Goal: Information Seeking & Learning: Learn about a topic

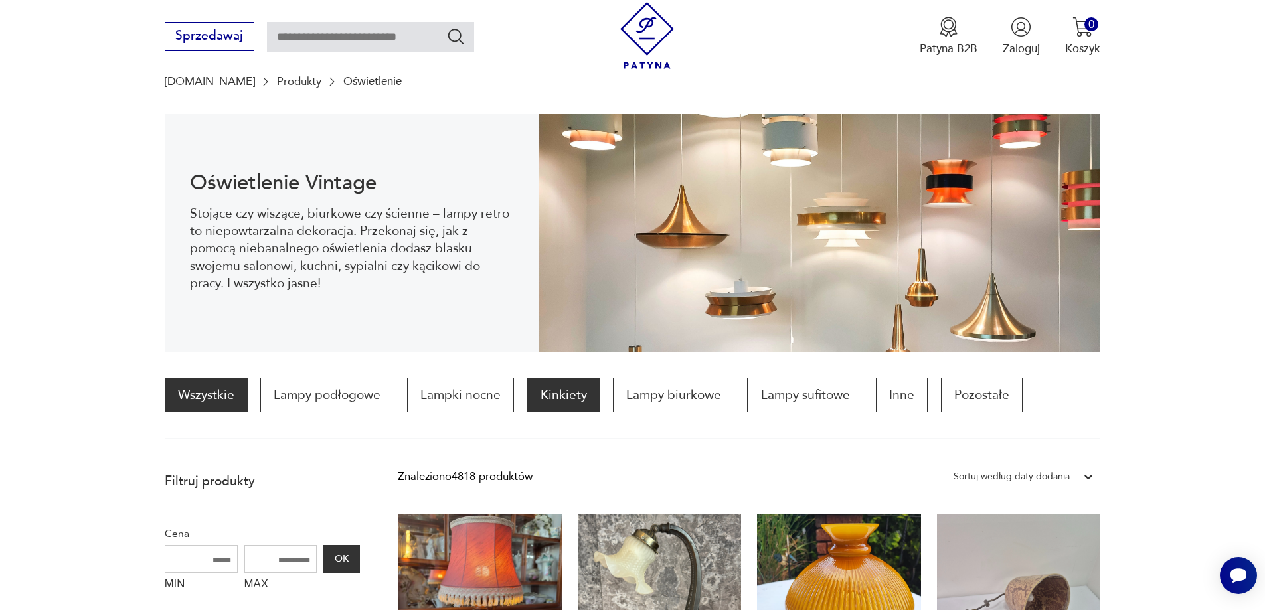
click at [556, 396] on p "Kinkiety" at bounding box center [562, 395] width 73 height 35
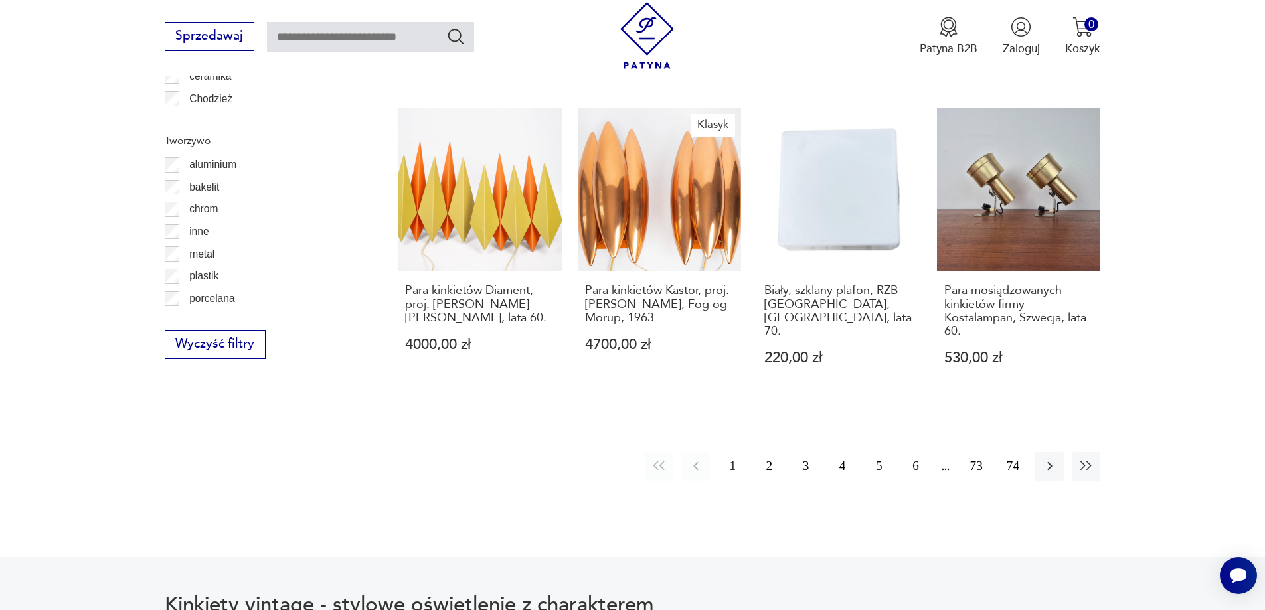
scroll to position [1324, 0]
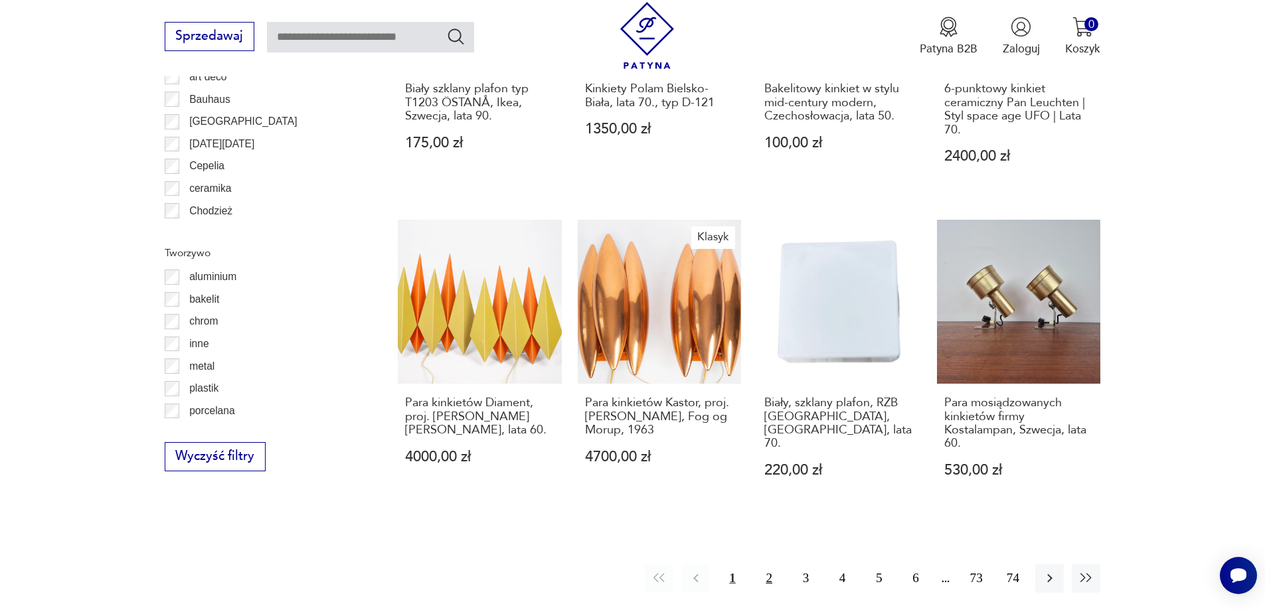
click at [768, 582] on button "2" at bounding box center [769, 578] width 29 height 29
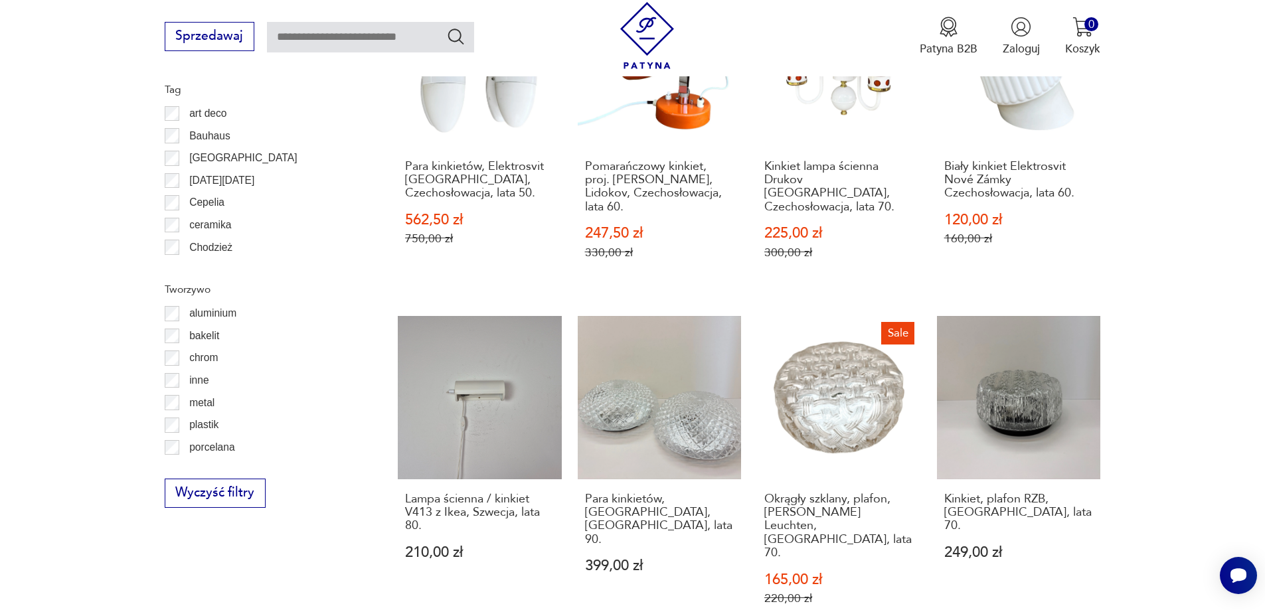
scroll to position [1390, 0]
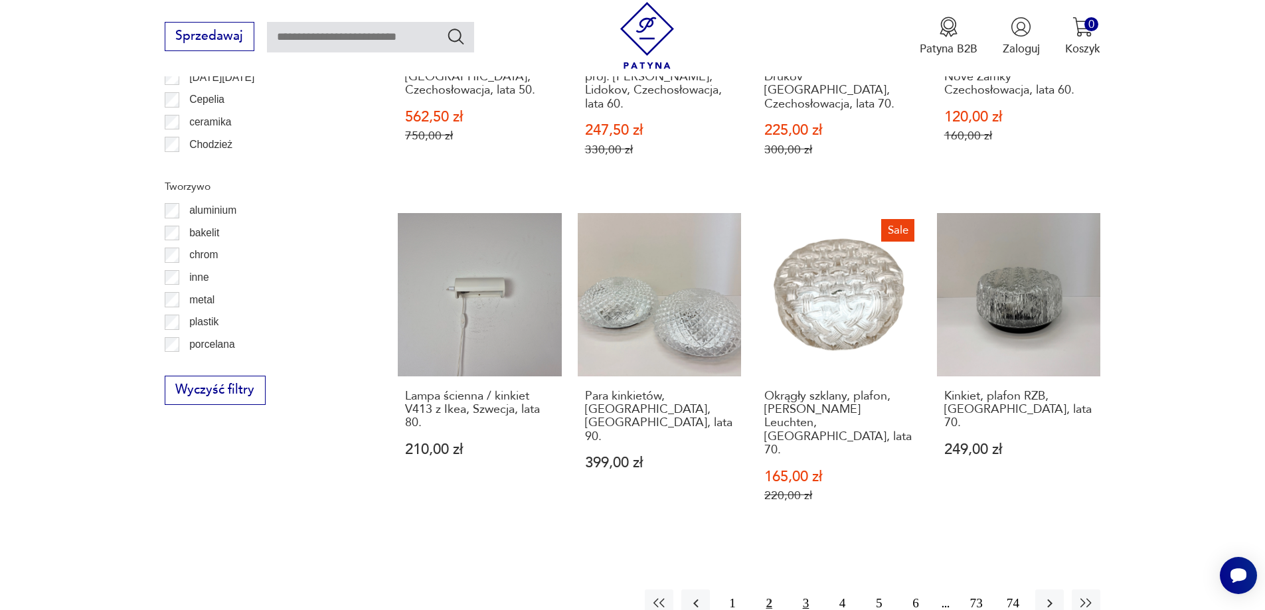
click at [809, 589] on button "3" at bounding box center [805, 603] width 29 height 29
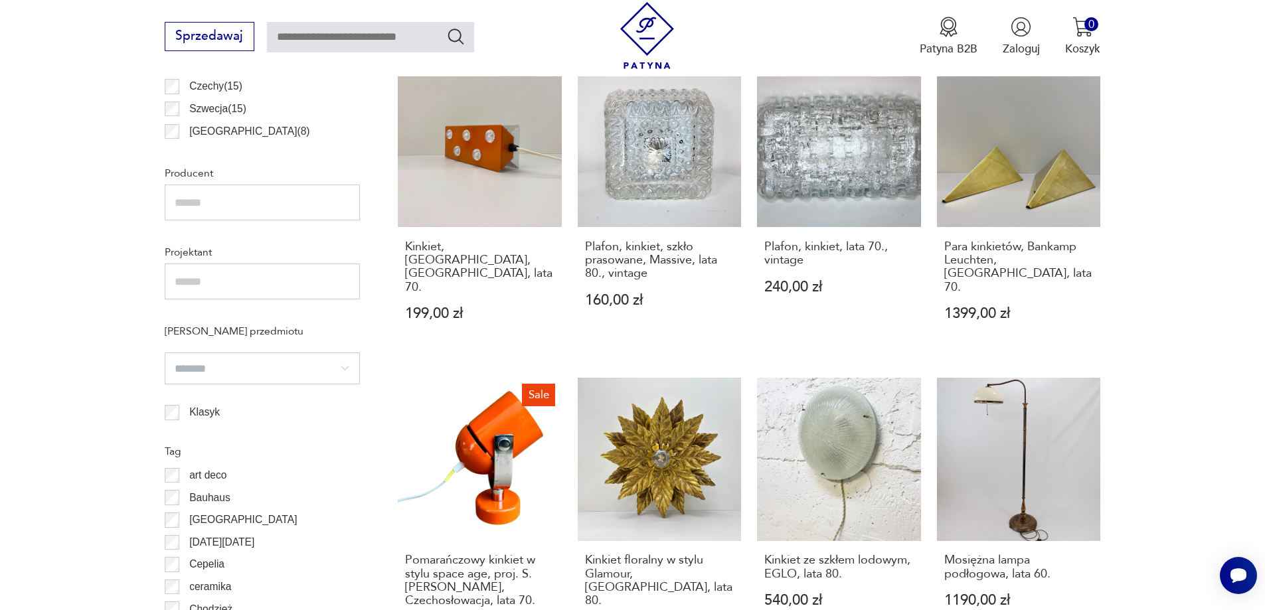
scroll to position [1058, 0]
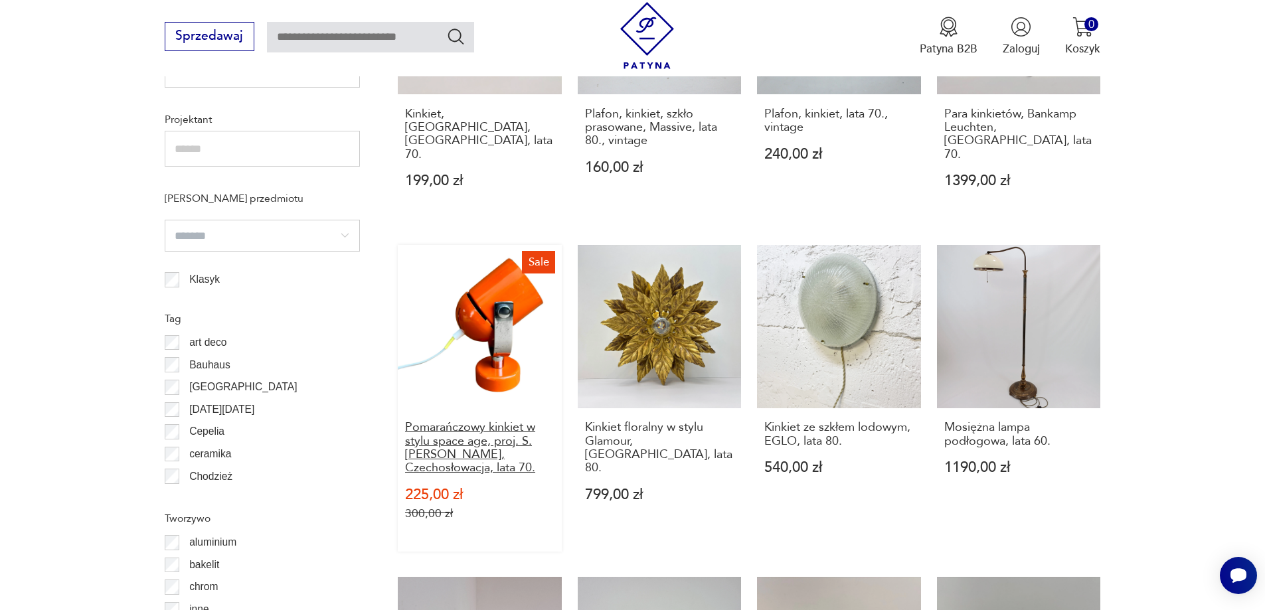
click at [501, 421] on h3 "Pomarańczowy kinkiet w stylu space age, proj. S. [PERSON_NAME], Czechosłowacja,…" at bounding box center [479, 448] width 149 height 54
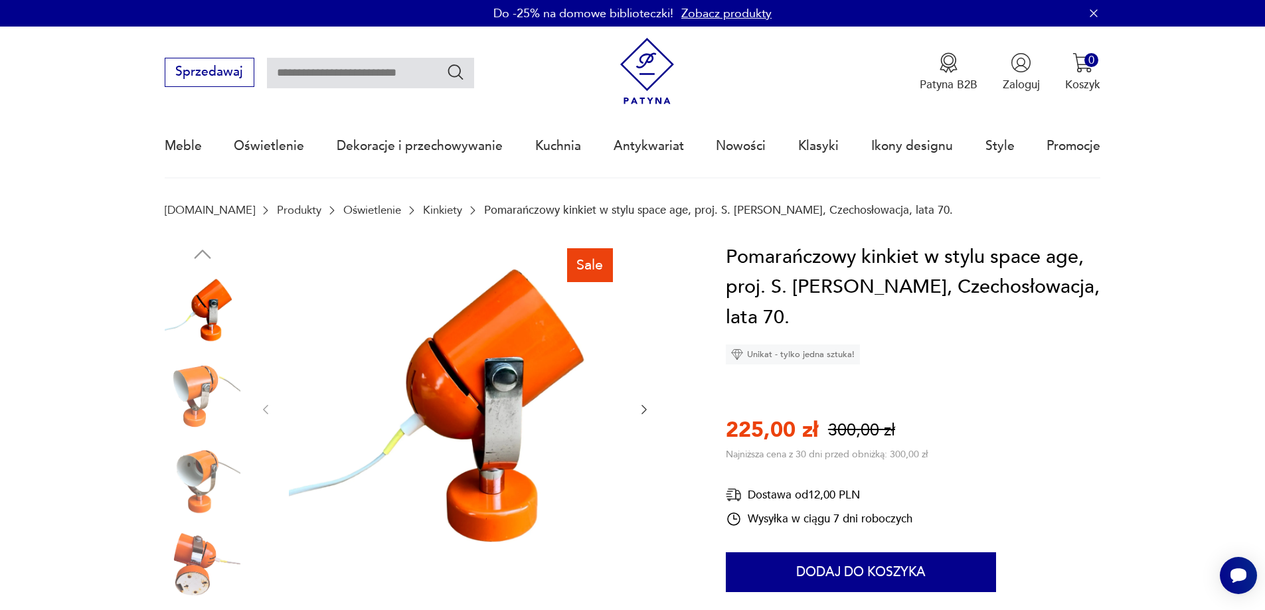
click at [187, 410] on img at bounding box center [203, 395] width 76 height 76
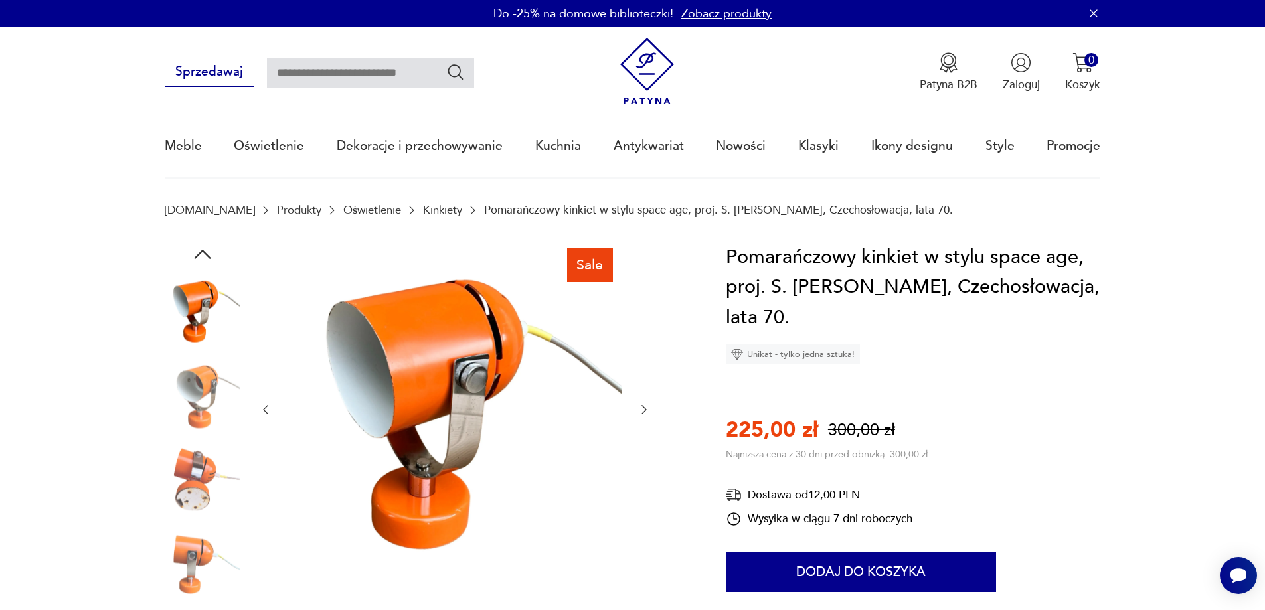
click at [193, 474] on img at bounding box center [203, 480] width 76 height 76
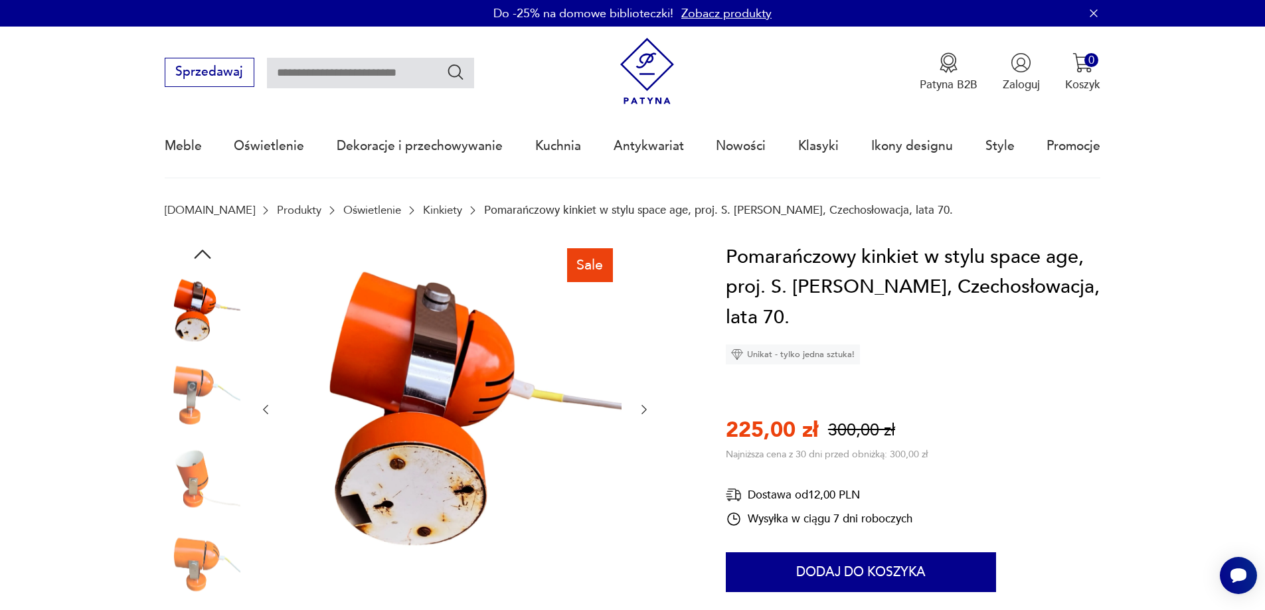
click at [191, 560] on img at bounding box center [203, 564] width 76 height 76
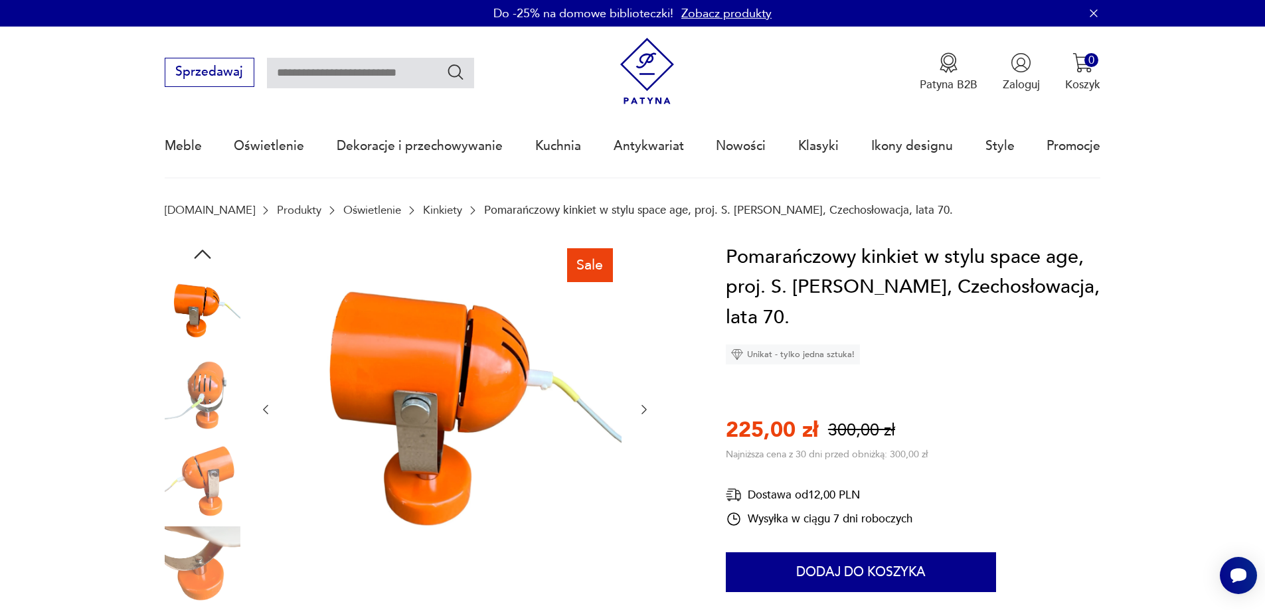
click at [206, 313] on img at bounding box center [203, 311] width 76 height 76
click at [205, 256] on icon "button" at bounding box center [203, 254] width 24 height 24
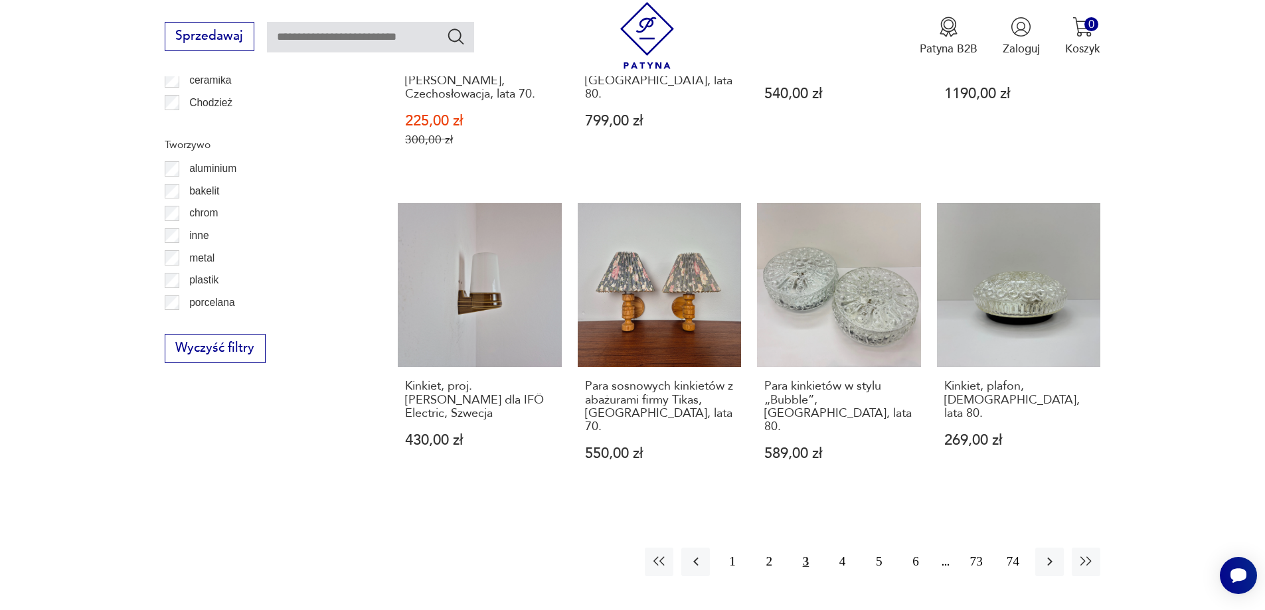
scroll to position [1602, 0]
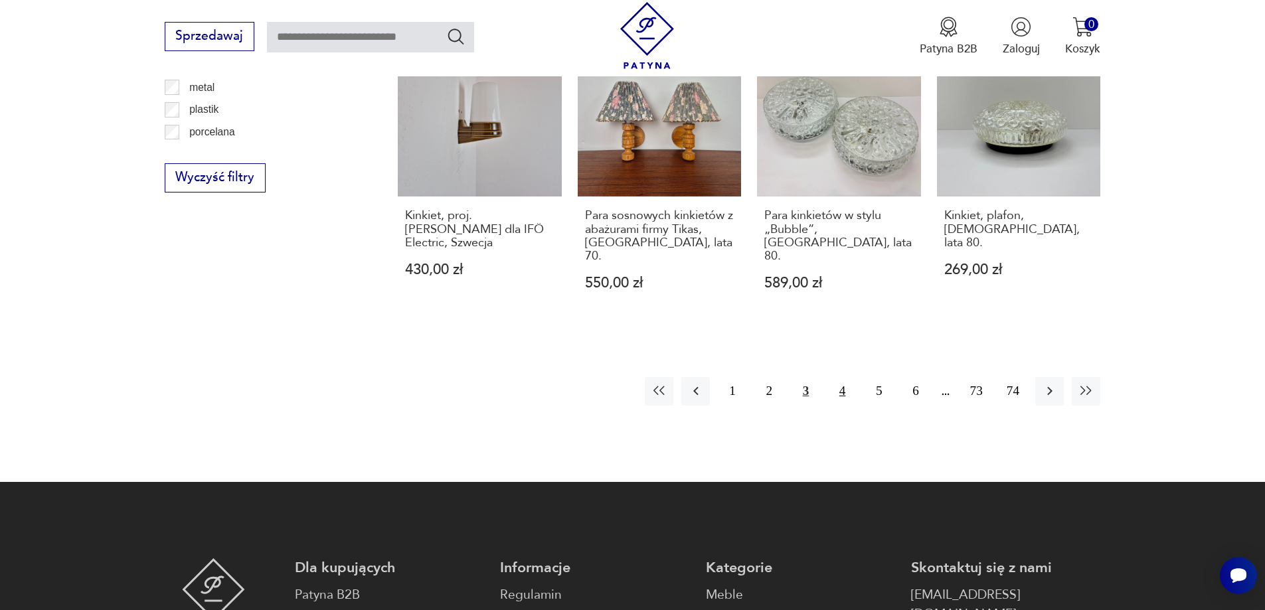
click at [840, 377] on button "4" at bounding box center [842, 391] width 29 height 29
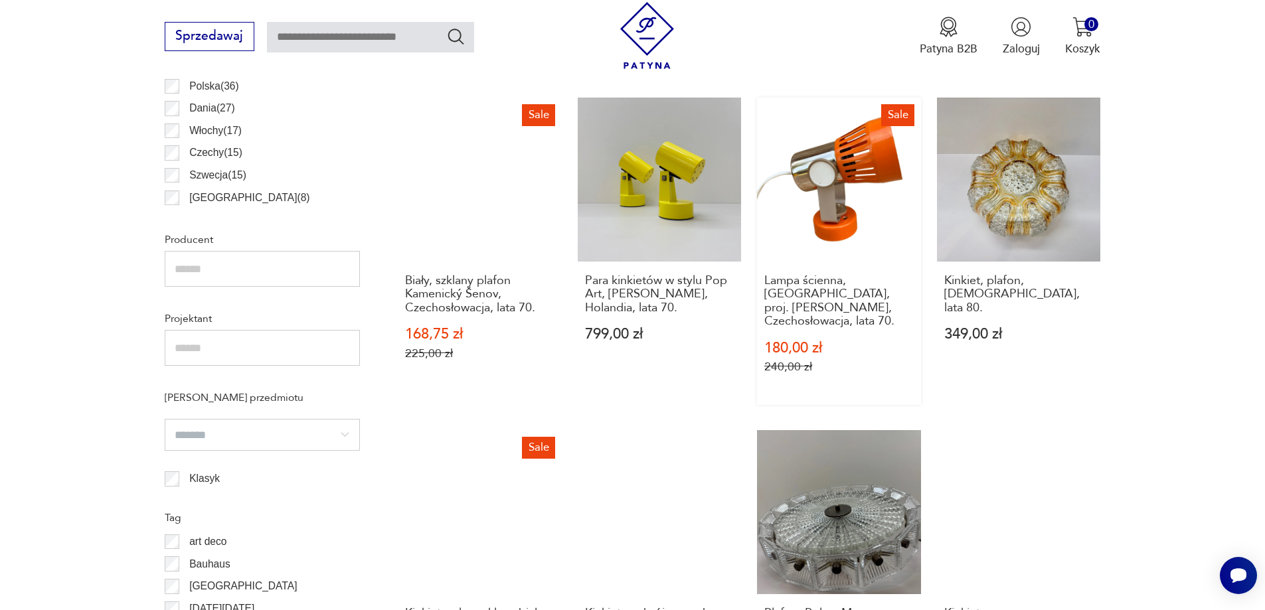
scroll to position [1324, 0]
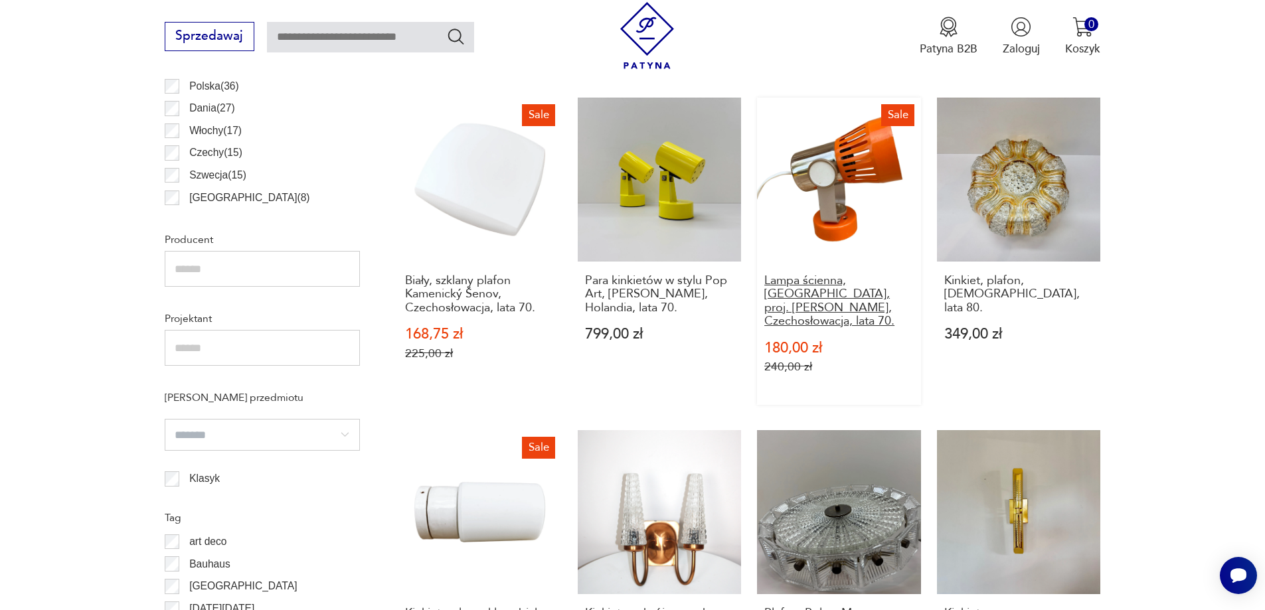
click at [856, 279] on h3 "Lampa ścienna, [GEOGRAPHIC_DATA], proj. [PERSON_NAME], Czechosłowacja, lata 70." at bounding box center [838, 301] width 149 height 54
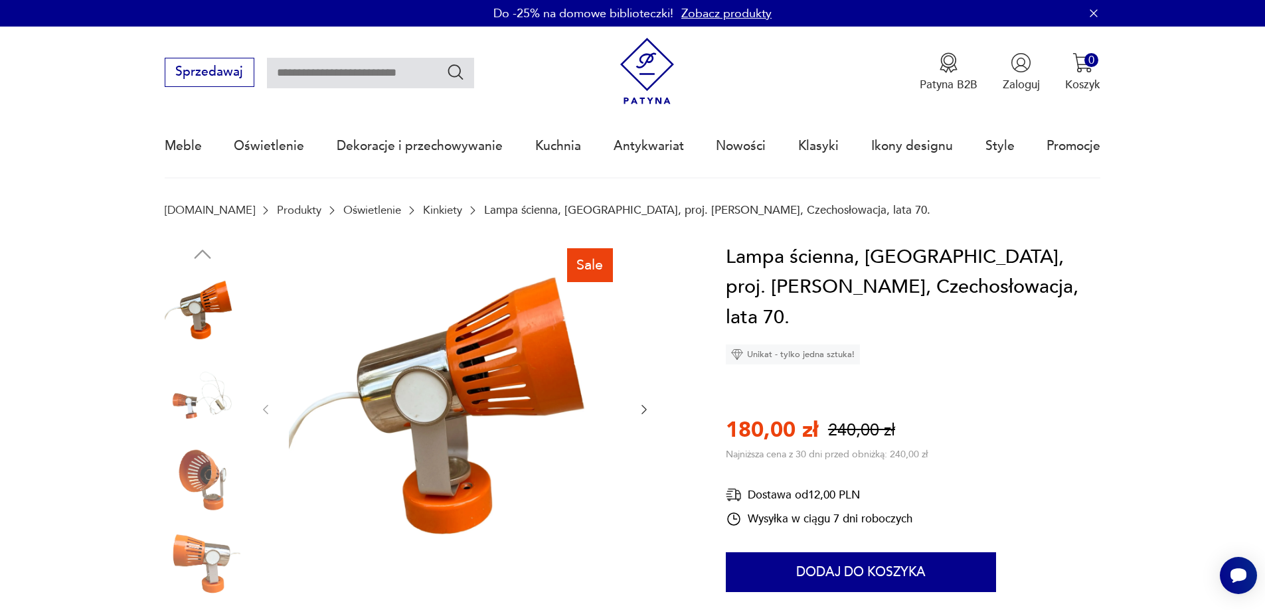
click at [179, 396] on img at bounding box center [203, 395] width 76 height 76
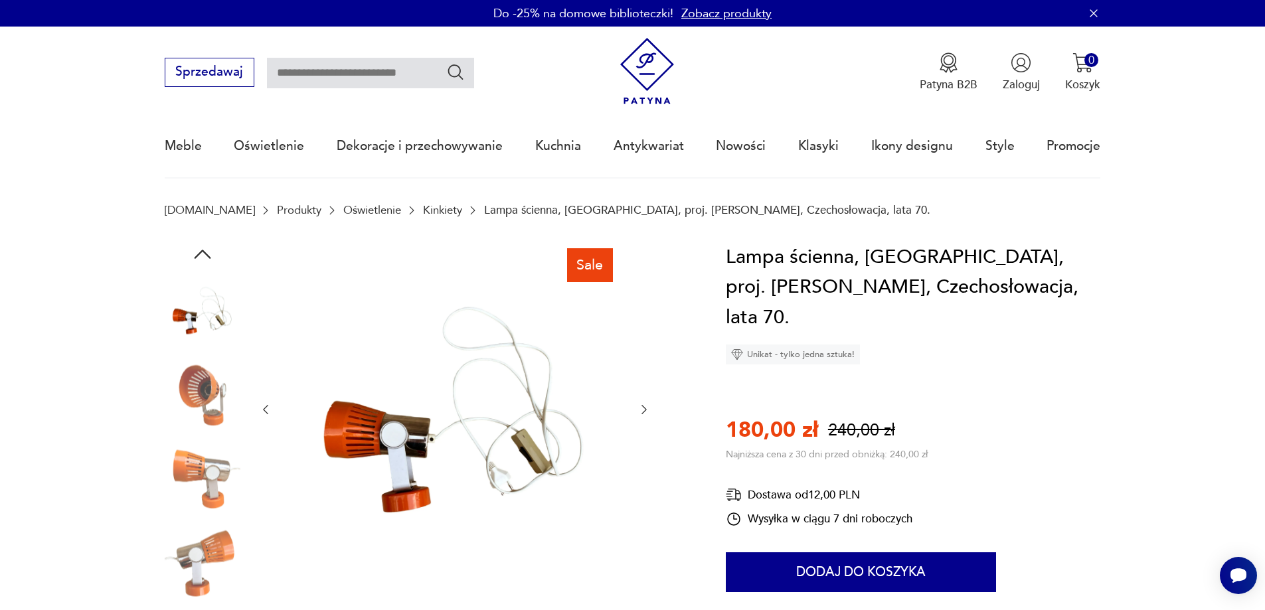
click at [196, 396] on img at bounding box center [203, 395] width 76 height 76
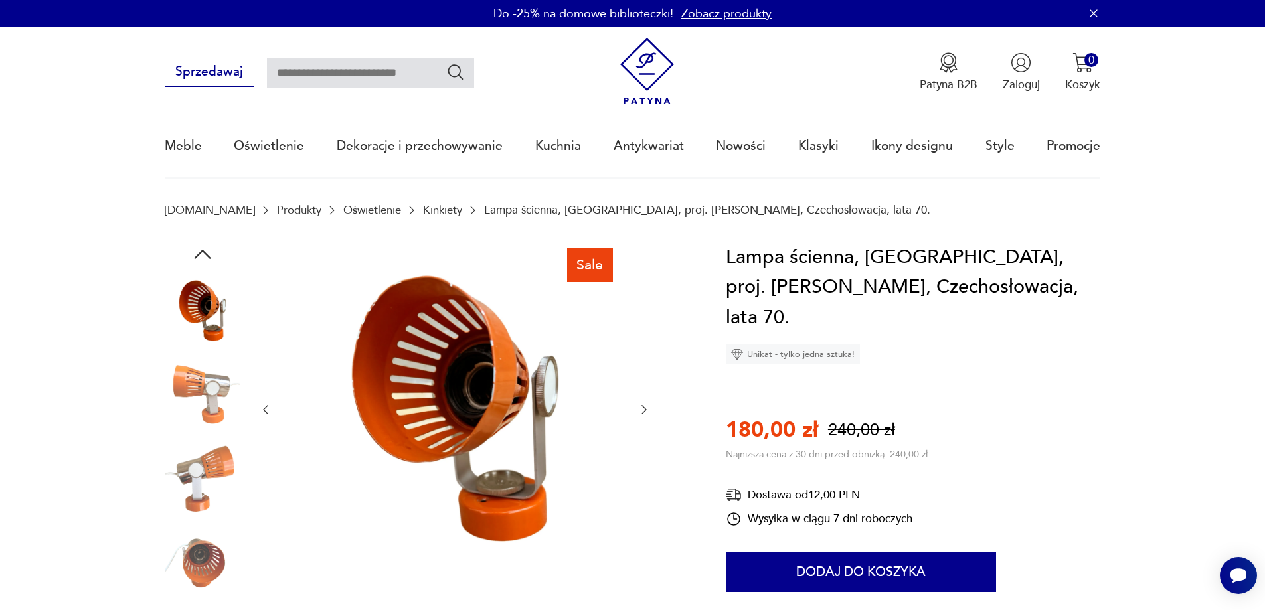
click at [196, 422] on img at bounding box center [203, 395] width 76 height 76
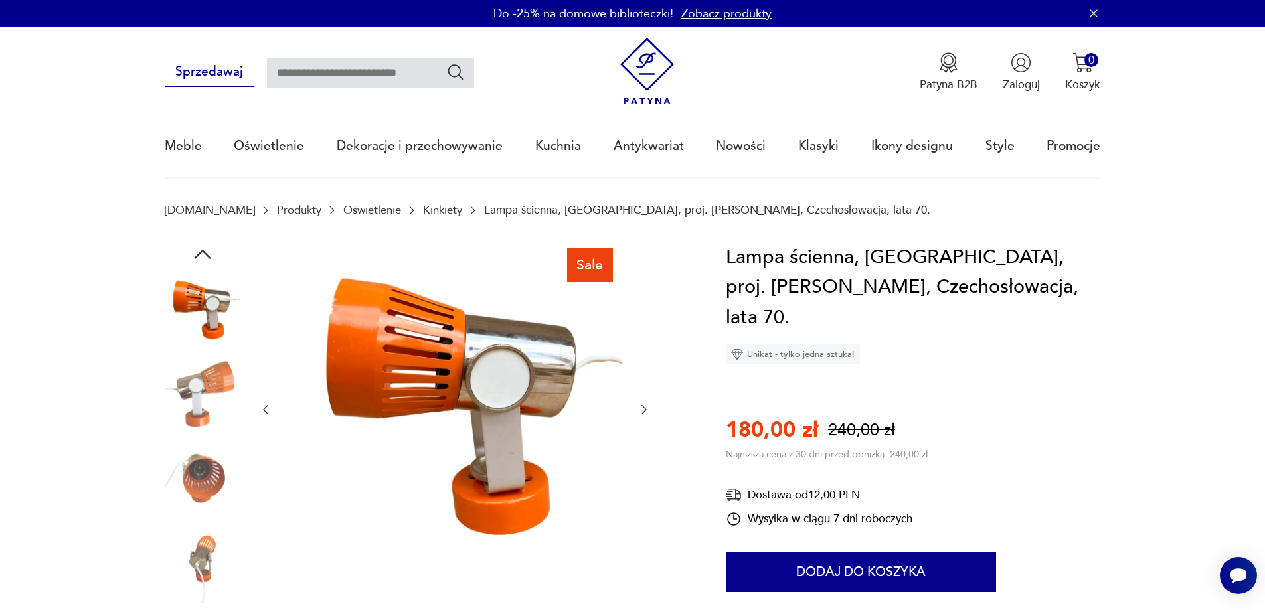
click at [206, 478] on img at bounding box center [203, 480] width 76 height 76
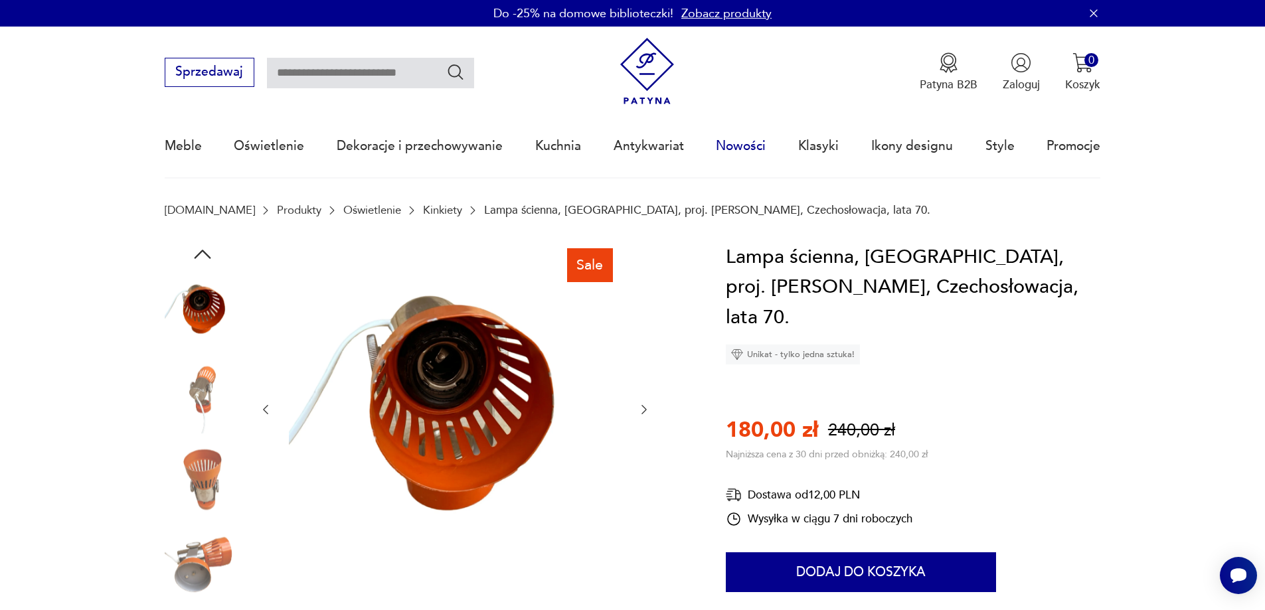
click at [722, 142] on link "Nowości" at bounding box center [741, 146] width 50 height 61
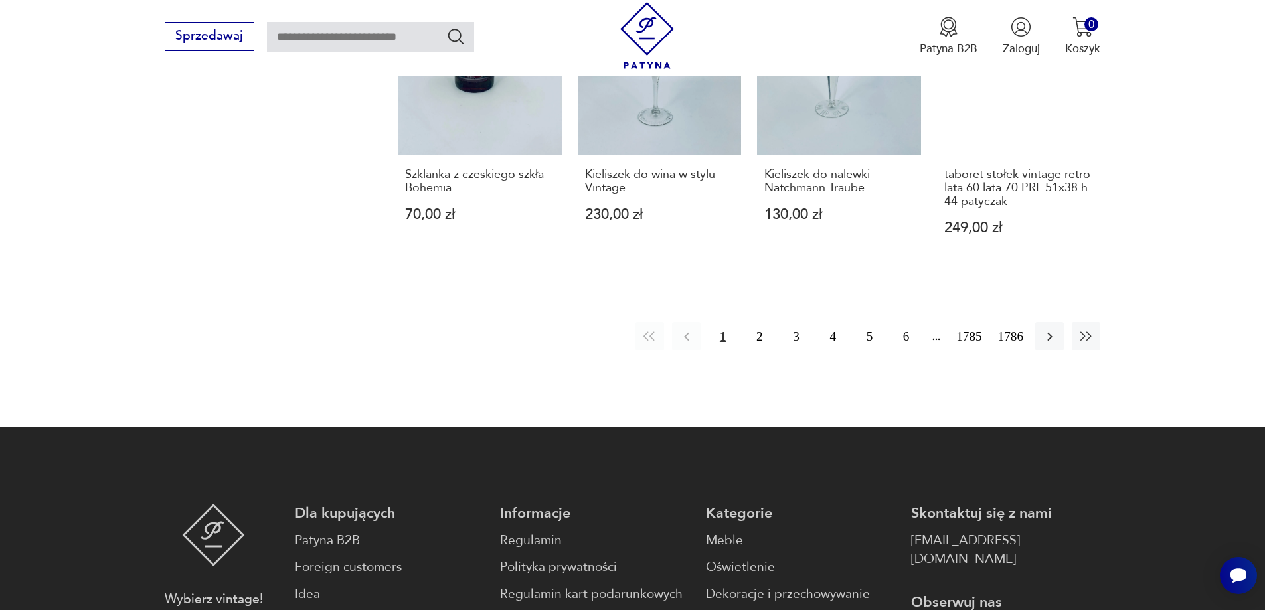
scroll to position [1354, 0]
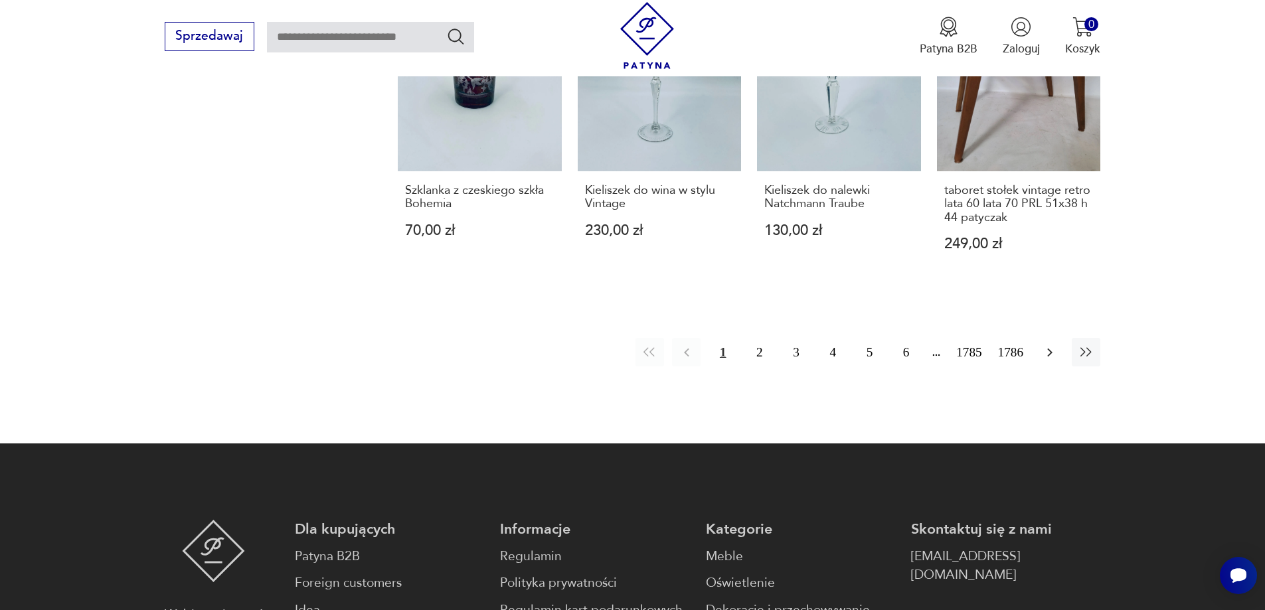
click at [1060, 343] on button "button" at bounding box center [1049, 352] width 29 height 29
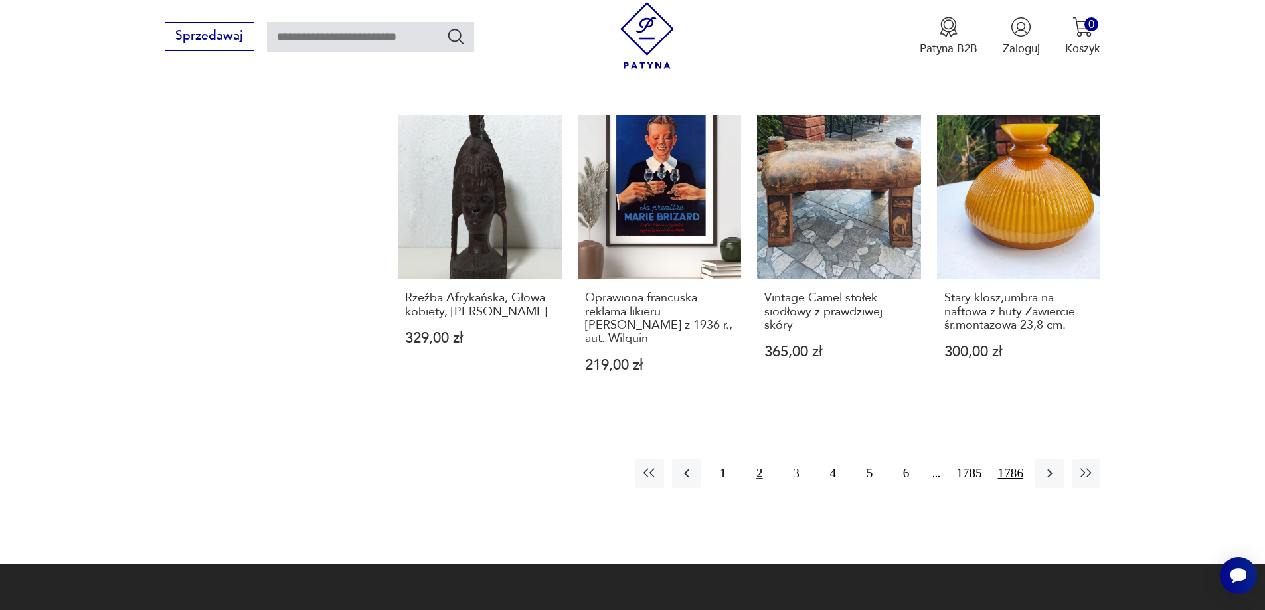
scroll to position [1287, 0]
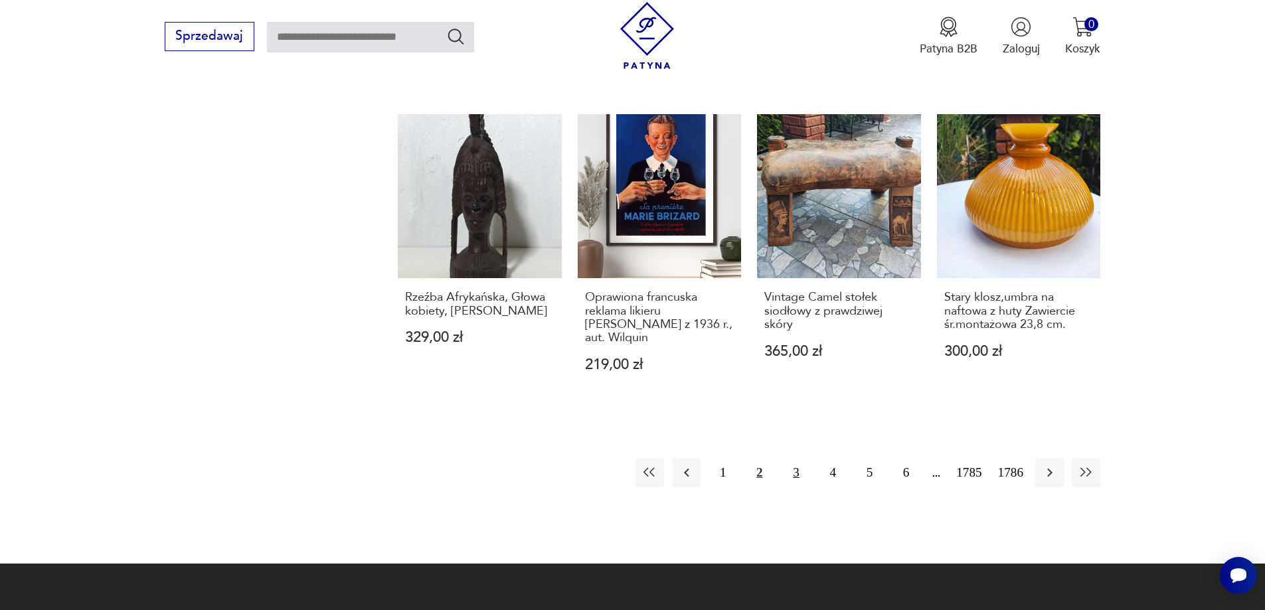
click at [799, 475] on button "3" at bounding box center [795, 473] width 29 height 29
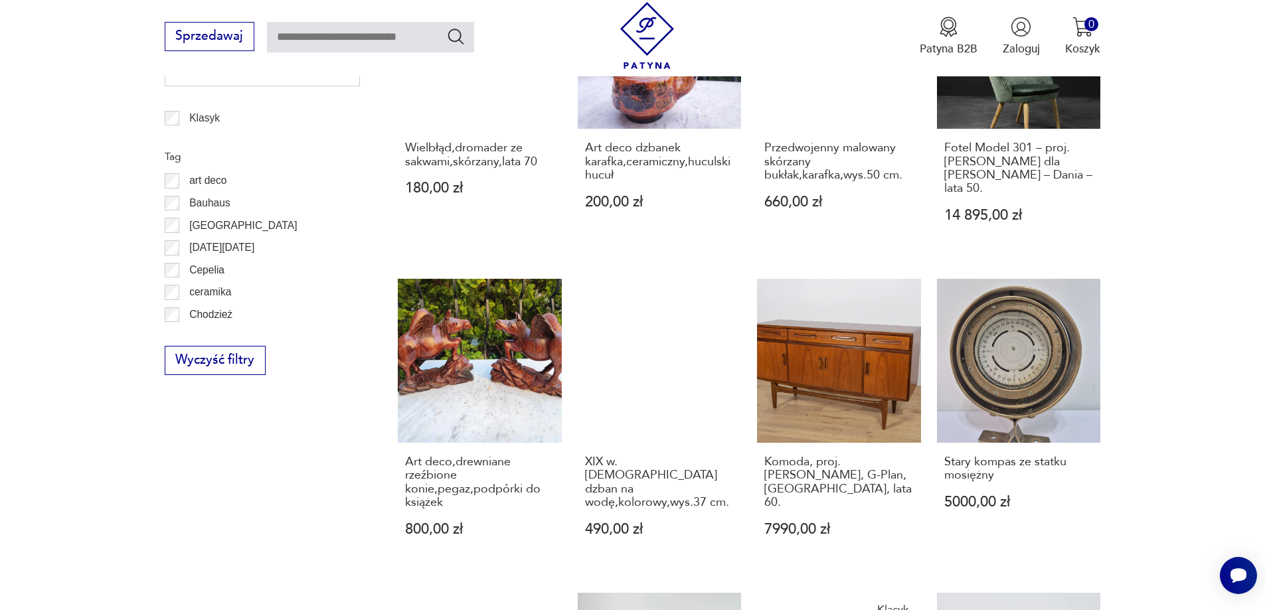
scroll to position [1221, 0]
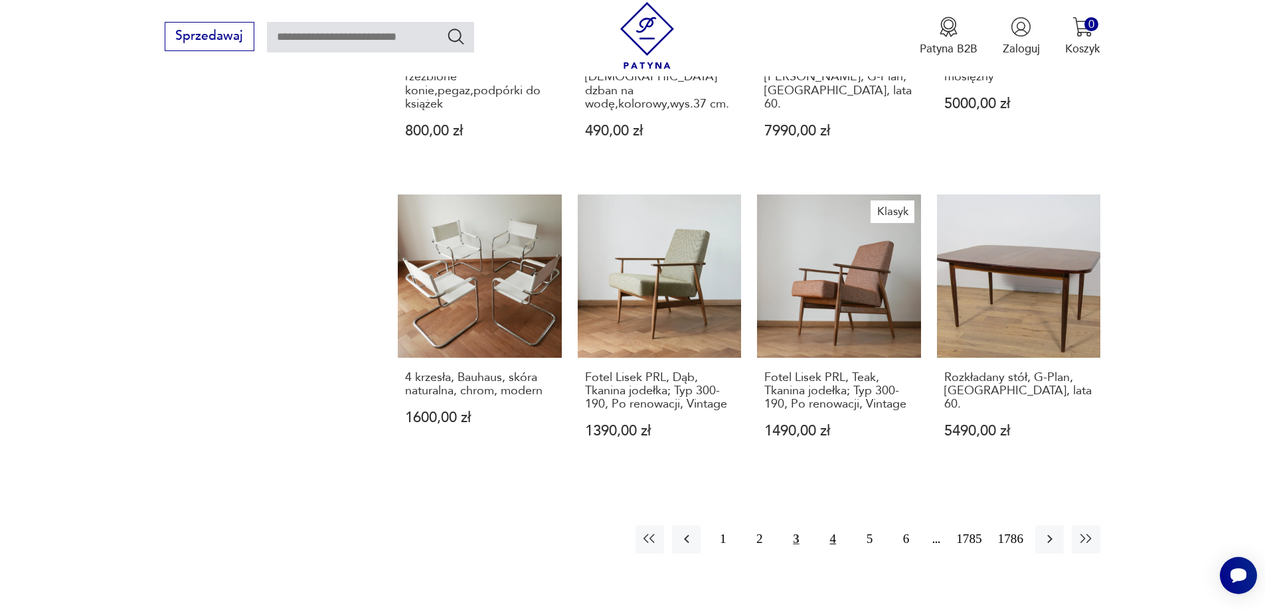
click at [832, 544] on button "4" at bounding box center [833, 539] width 29 height 29
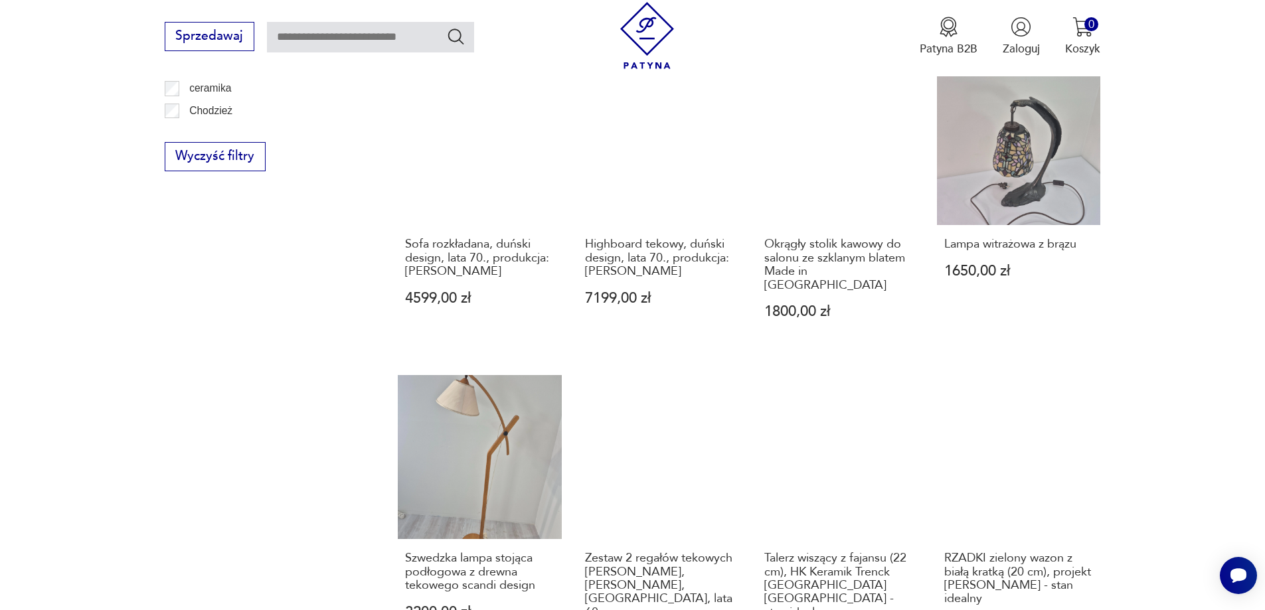
scroll to position [1221, 0]
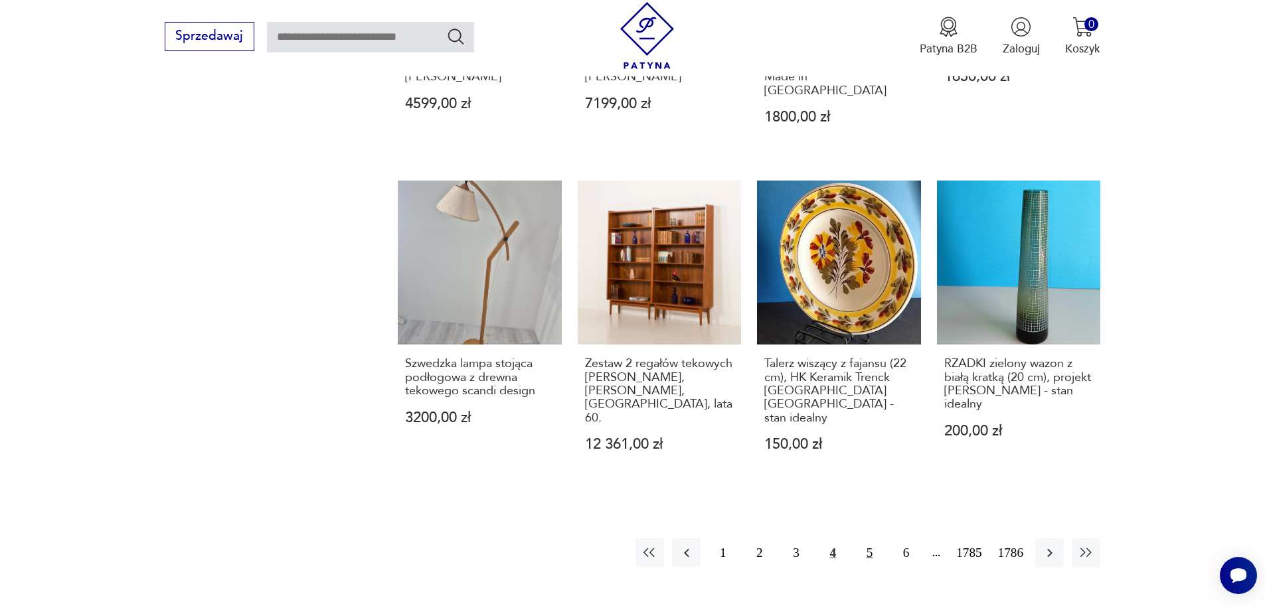
click at [868, 538] on button "5" at bounding box center [869, 552] width 29 height 29
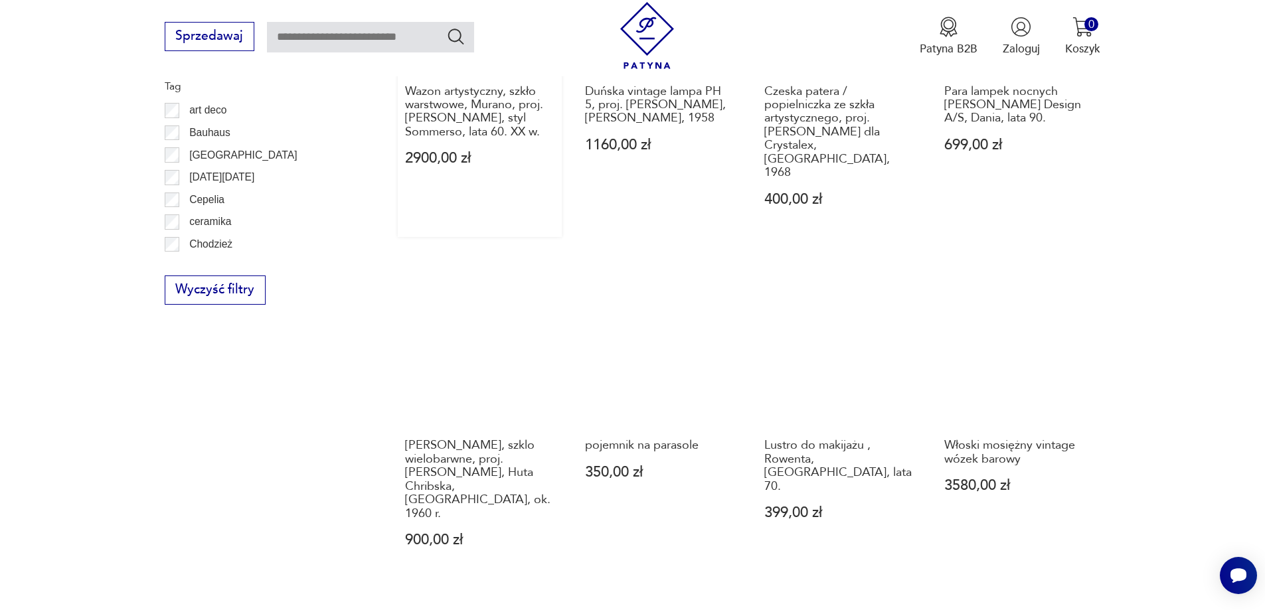
scroll to position [1088, 0]
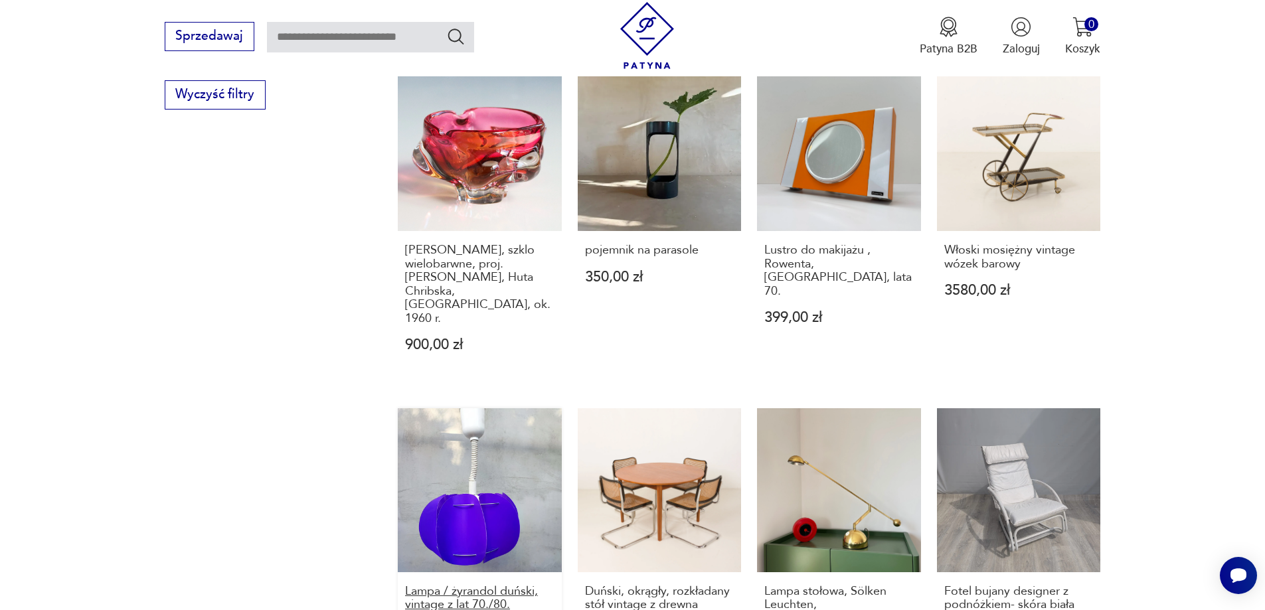
click at [508, 585] on h3 "Lampa / żyrandol duński, vintage z lat 70./80." at bounding box center [479, 598] width 149 height 27
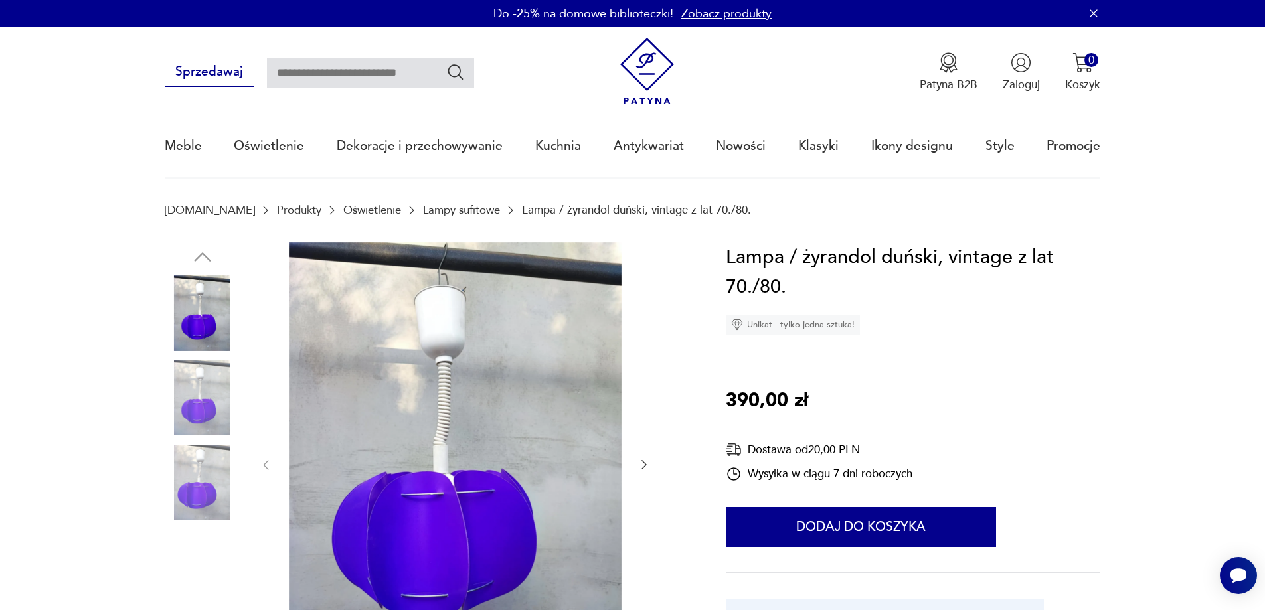
scroll to position [266, 0]
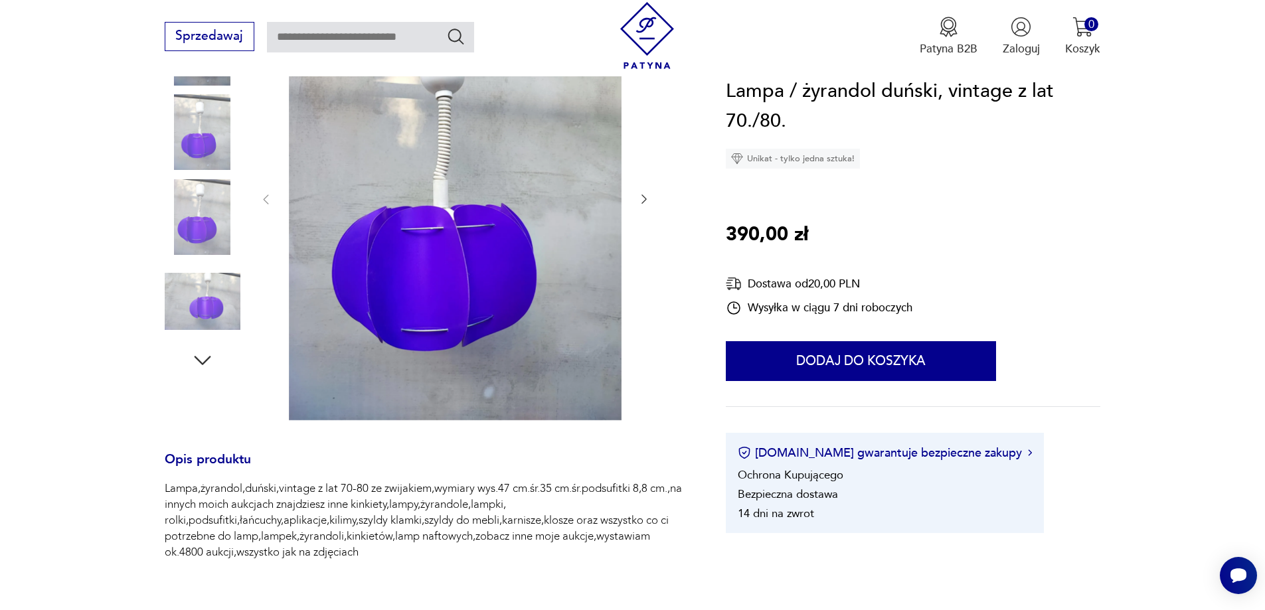
click at [647, 196] on icon "button" at bounding box center [643, 199] width 13 height 13
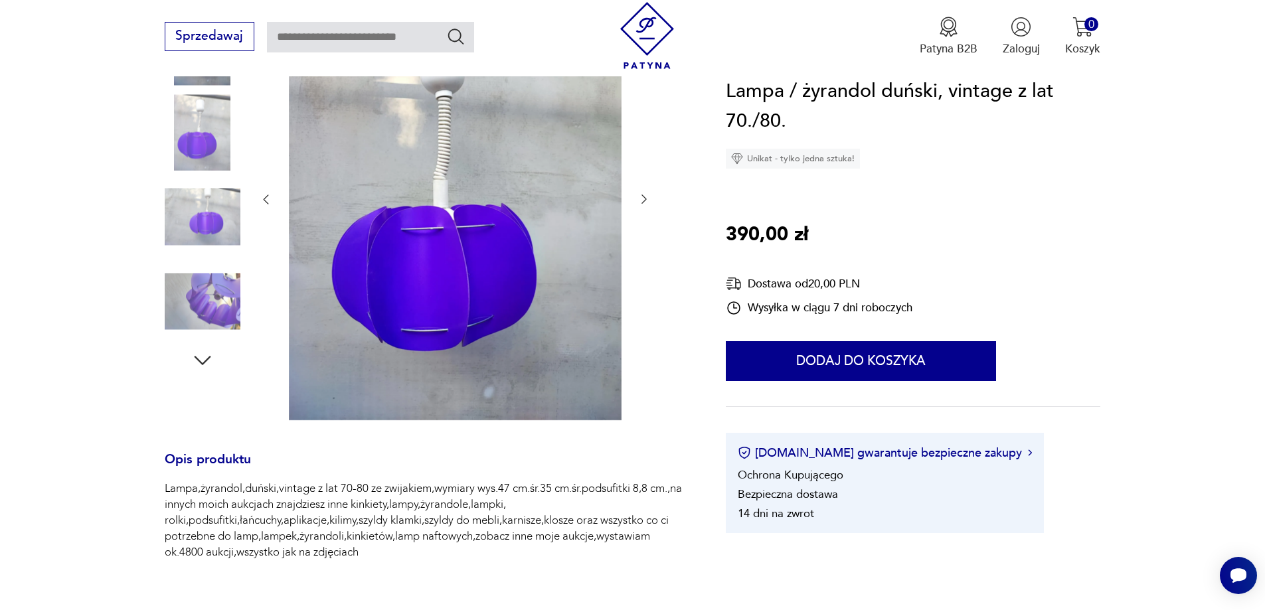
click at [647, 196] on icon "button" at bounding box center [643, 199] width 13 height 13
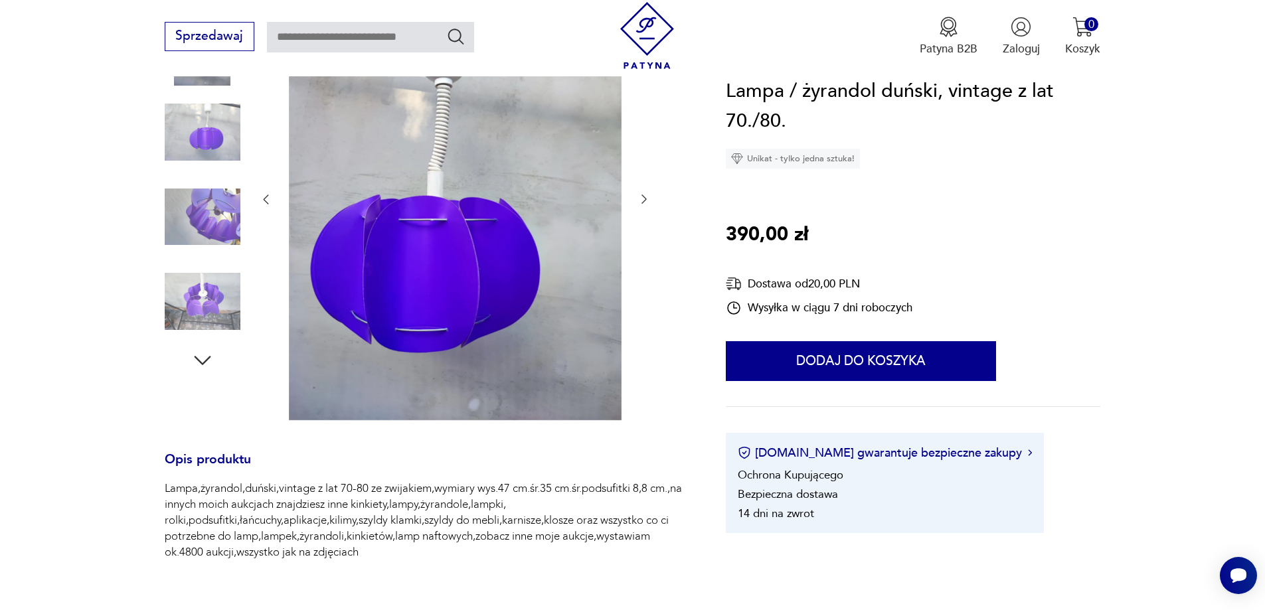
click at [647, 196] on icon "button" at bounding box center [643, 199] width 13 height 13
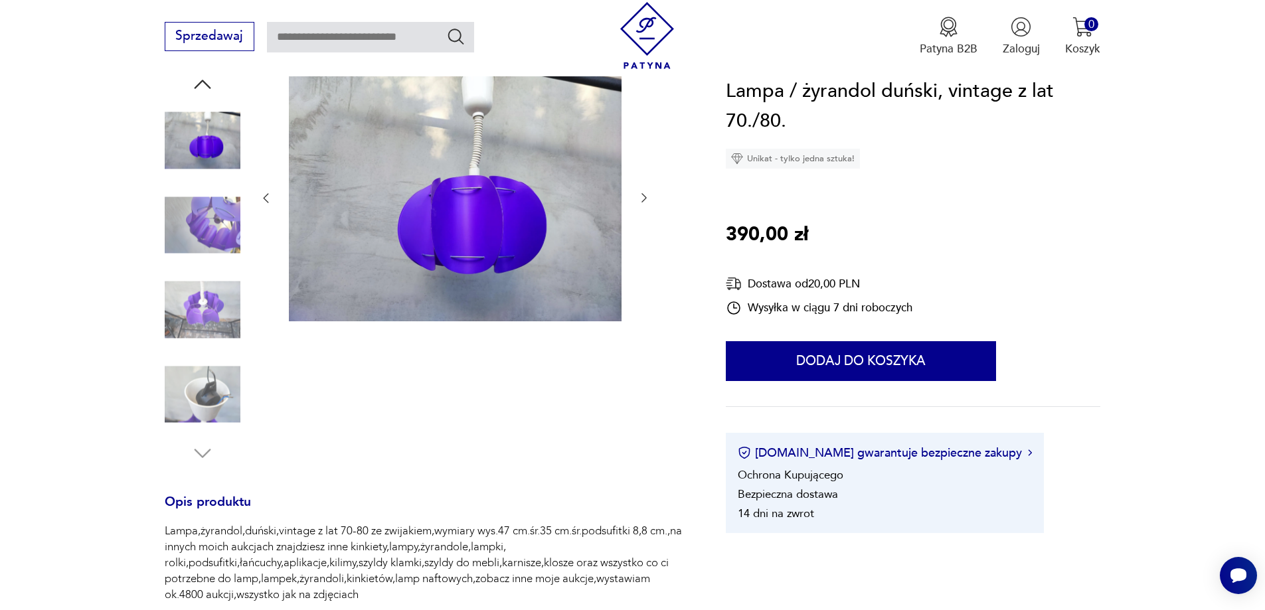
scroll to position [169, 0]
click at [193, 293] on img at bounding box center [203, 311] width 76 height 76
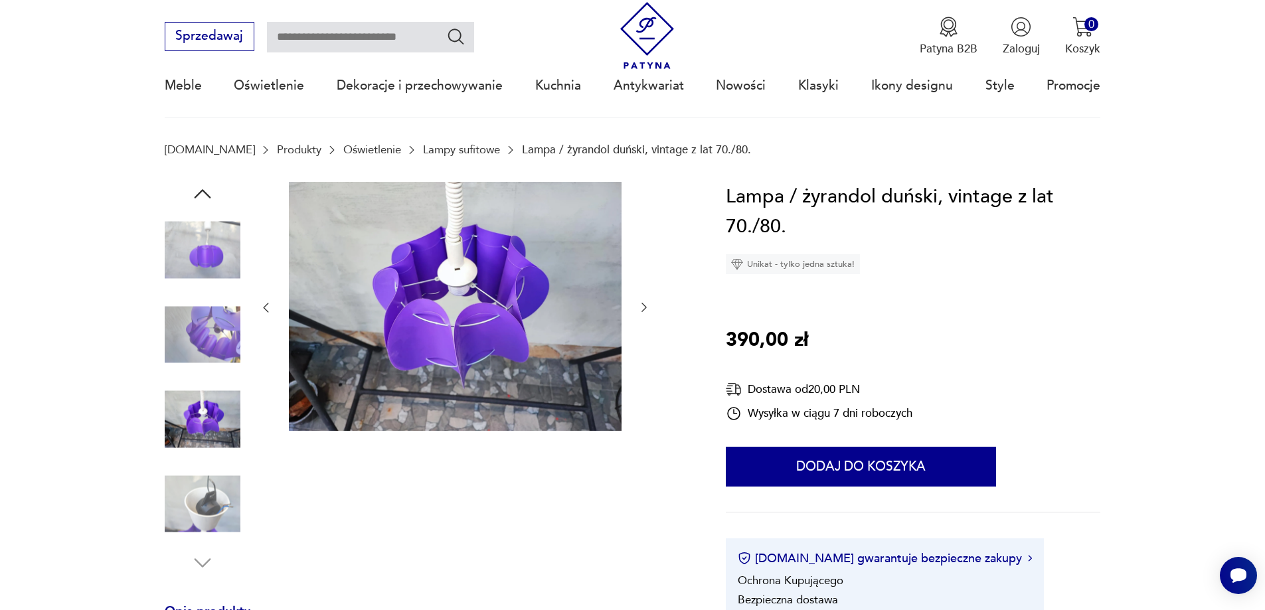
scroll to position [0, 0]
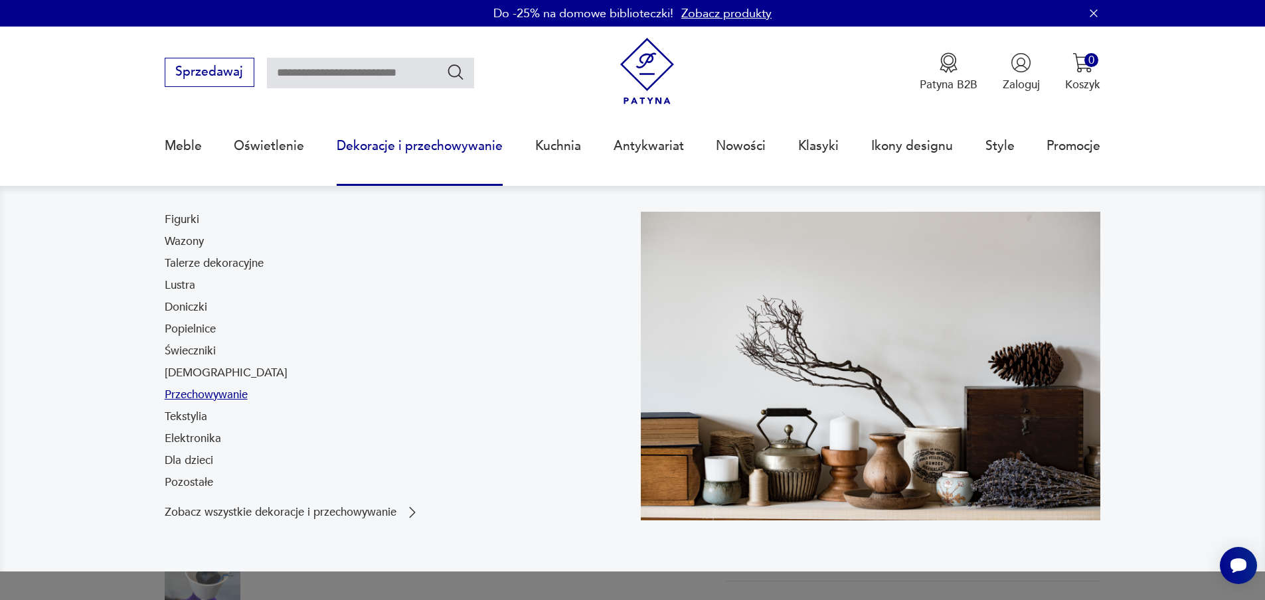
click at [207, 400] on link "Przechowywanie" at bounding box center [206, 395] width 83 height 16
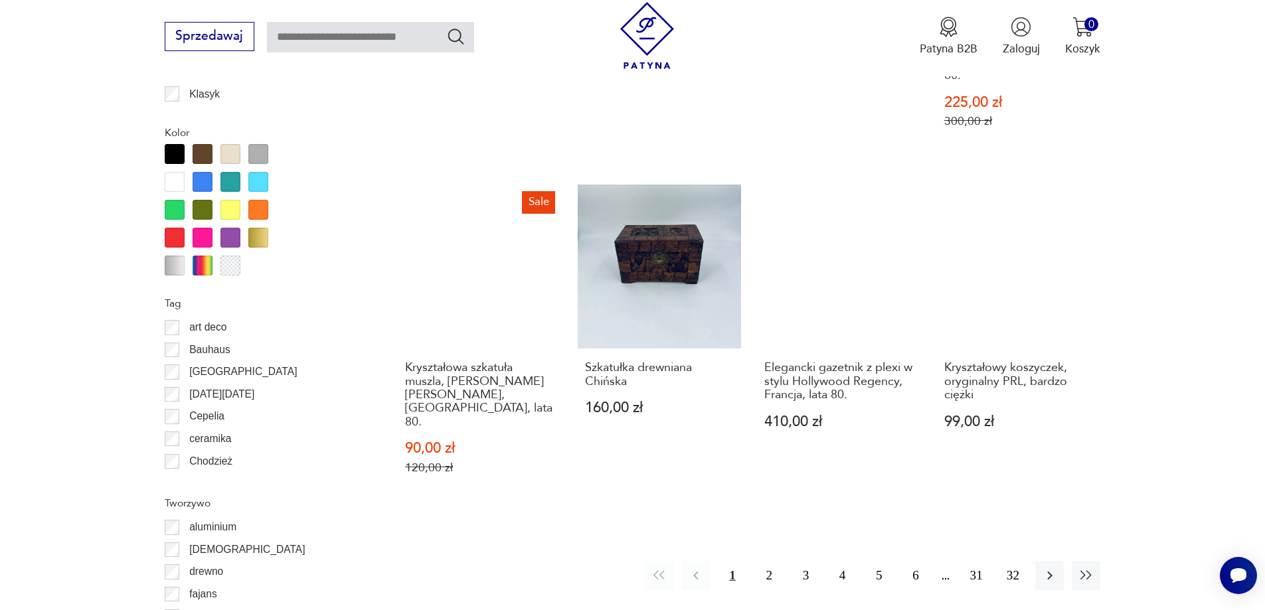
scroll to position [1704, 0]
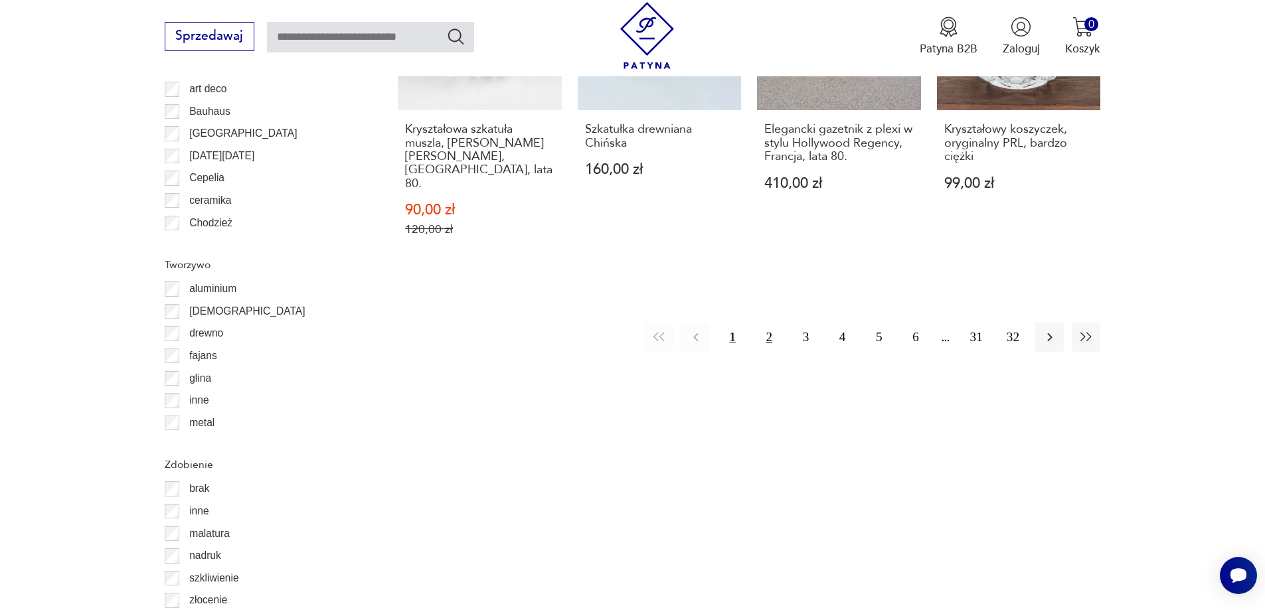
click at [767, 323] on button "2" at bounding box center [769, 337] width 29 height 29
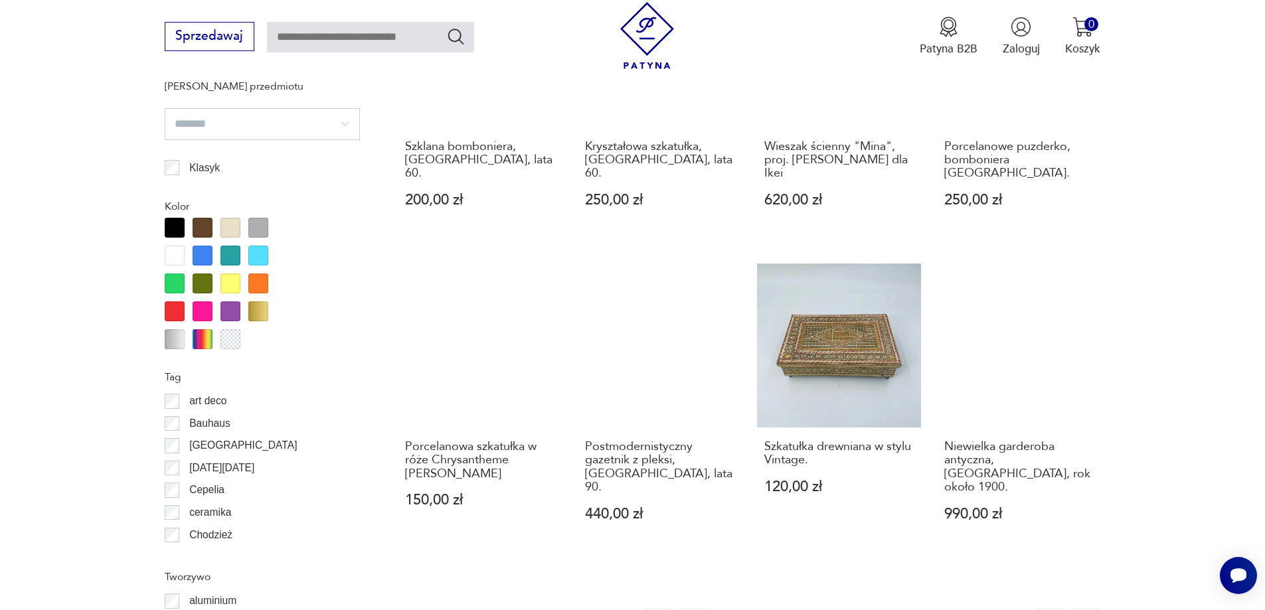
scroll to position [1637, 0]
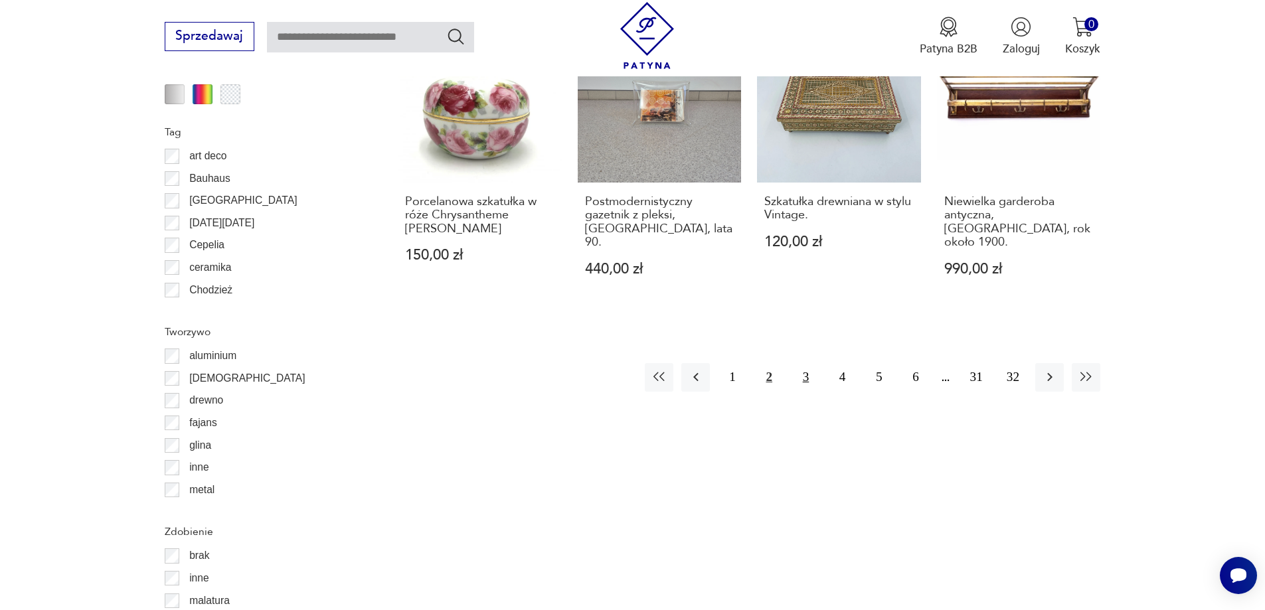
click at [798, 363] on button "3" at bounding box center [805, 377] width 29 height 29
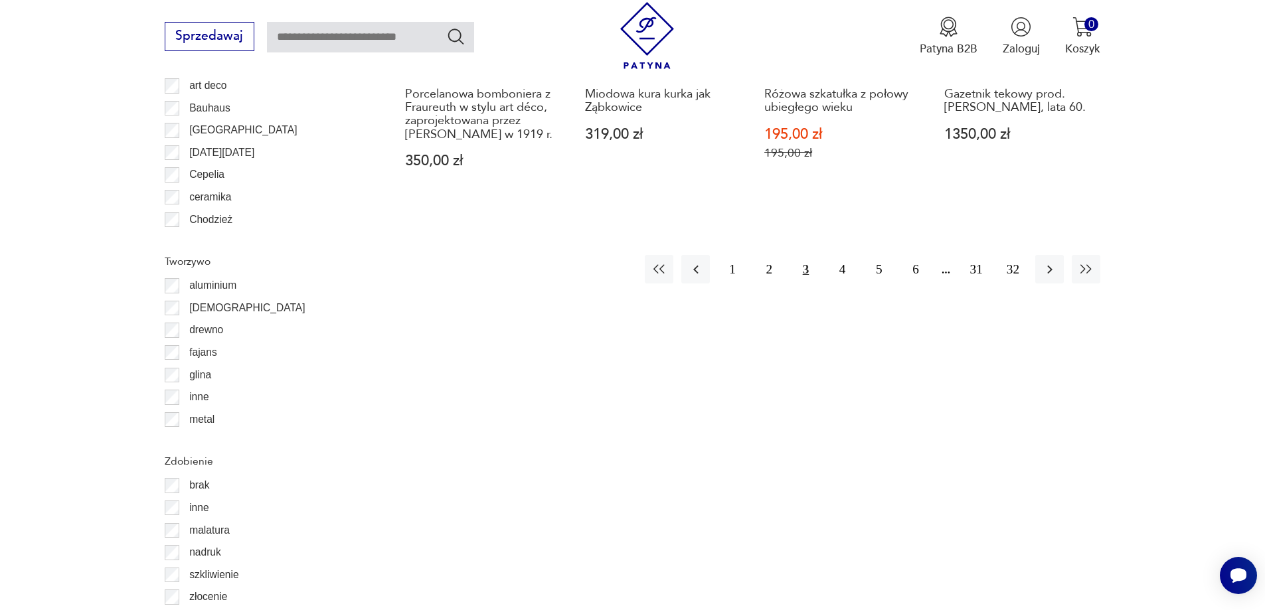
scroll to position [1703, 0]
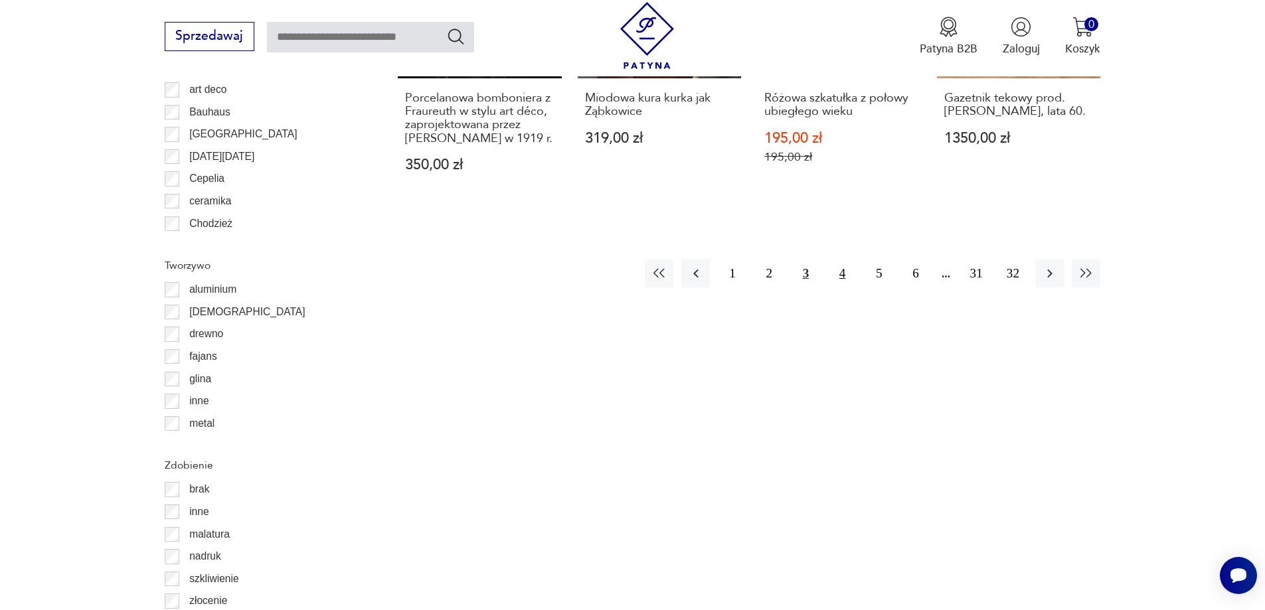
click at [845, 272] on button "4" at bounding box center [842, 273] width 29 height 29
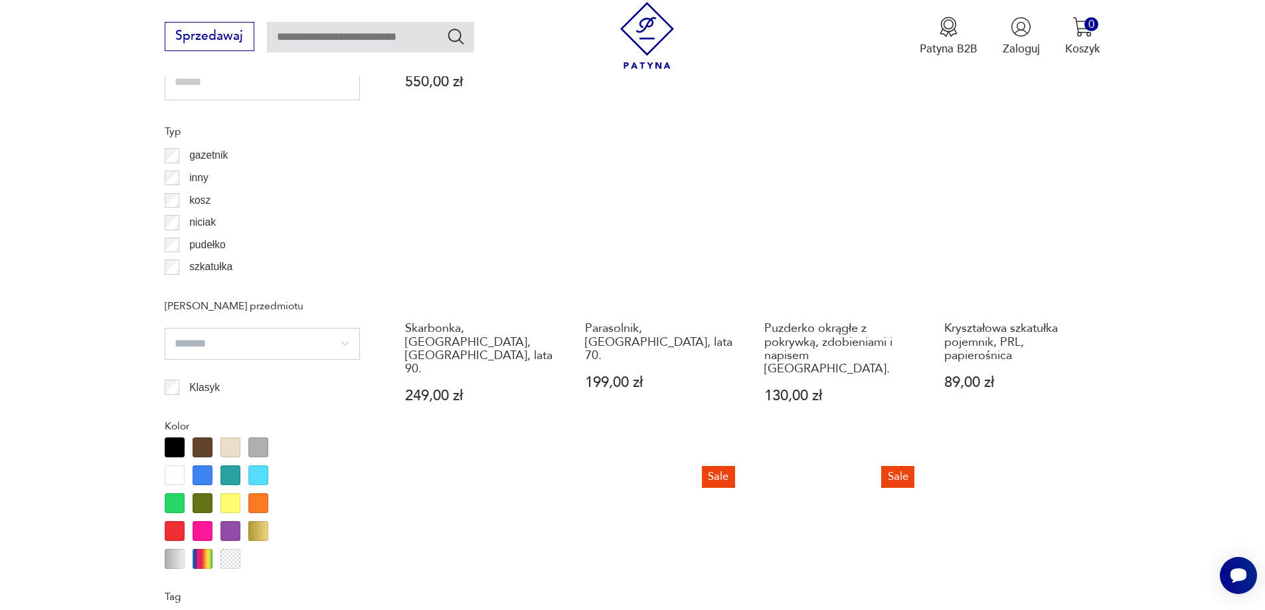
scroll to position [1571, 0]
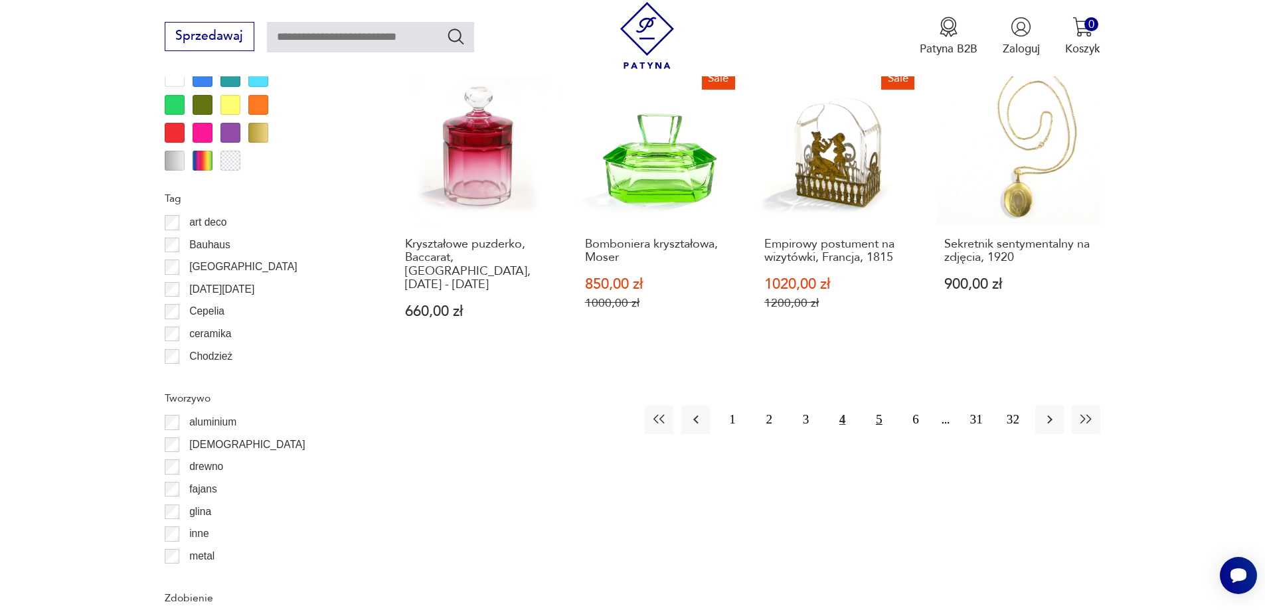
click at [874, 406] on button "5" at bounding box center [878, 420] width 29 height 29
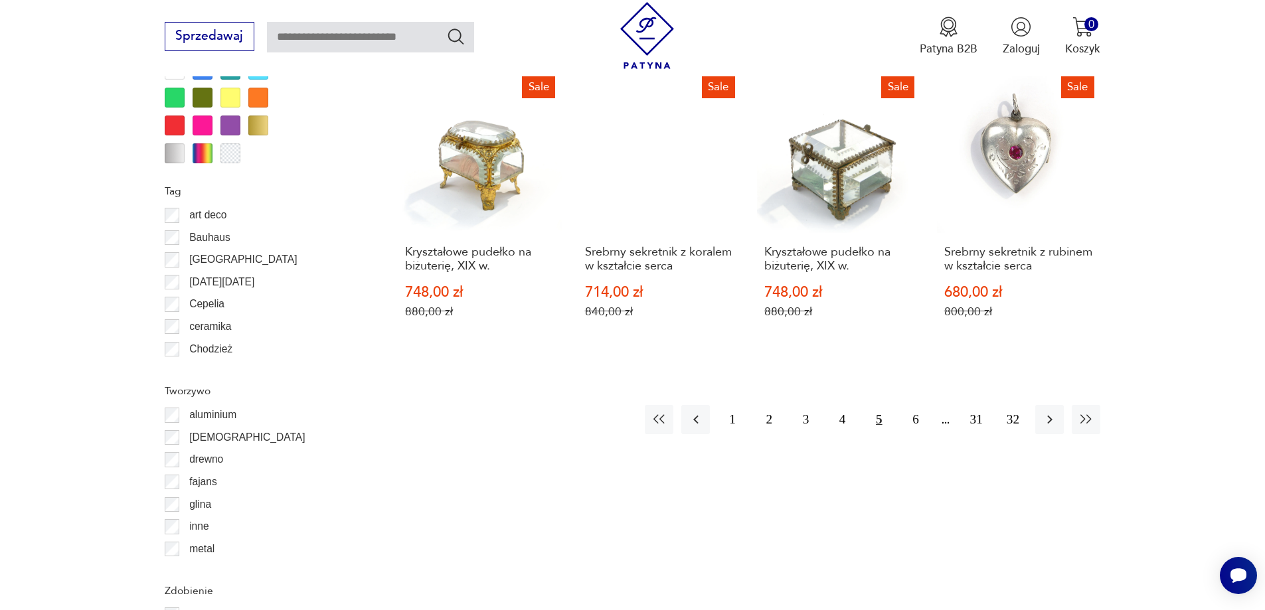
scroll to position [1571, 0]
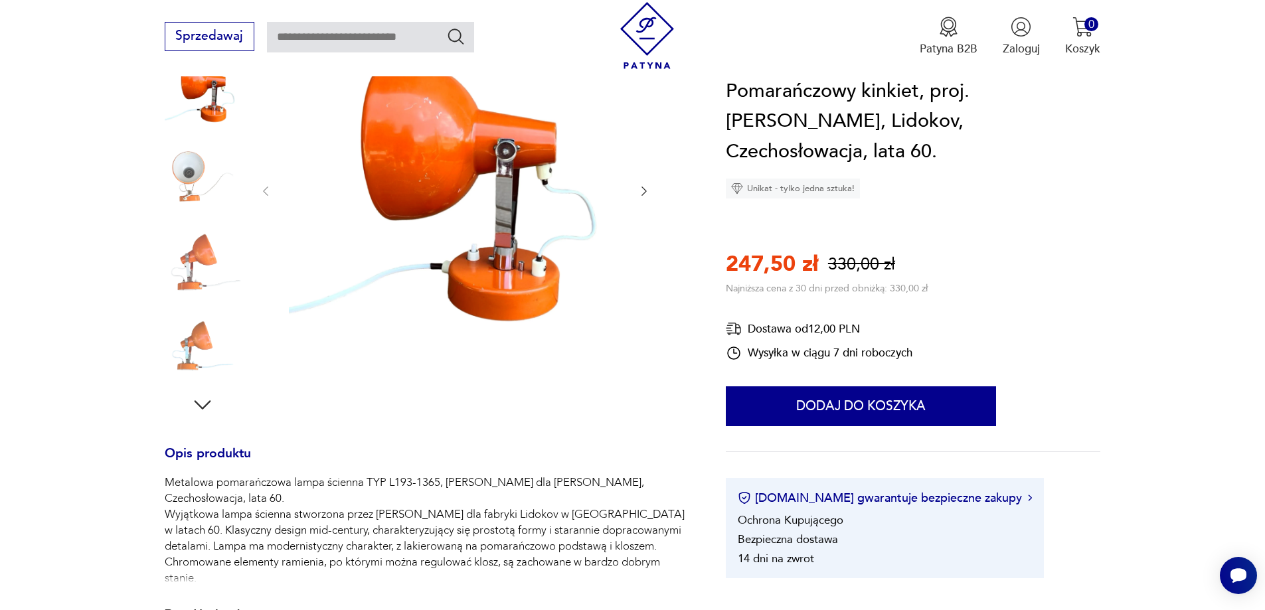
scroll to position [465, 0]
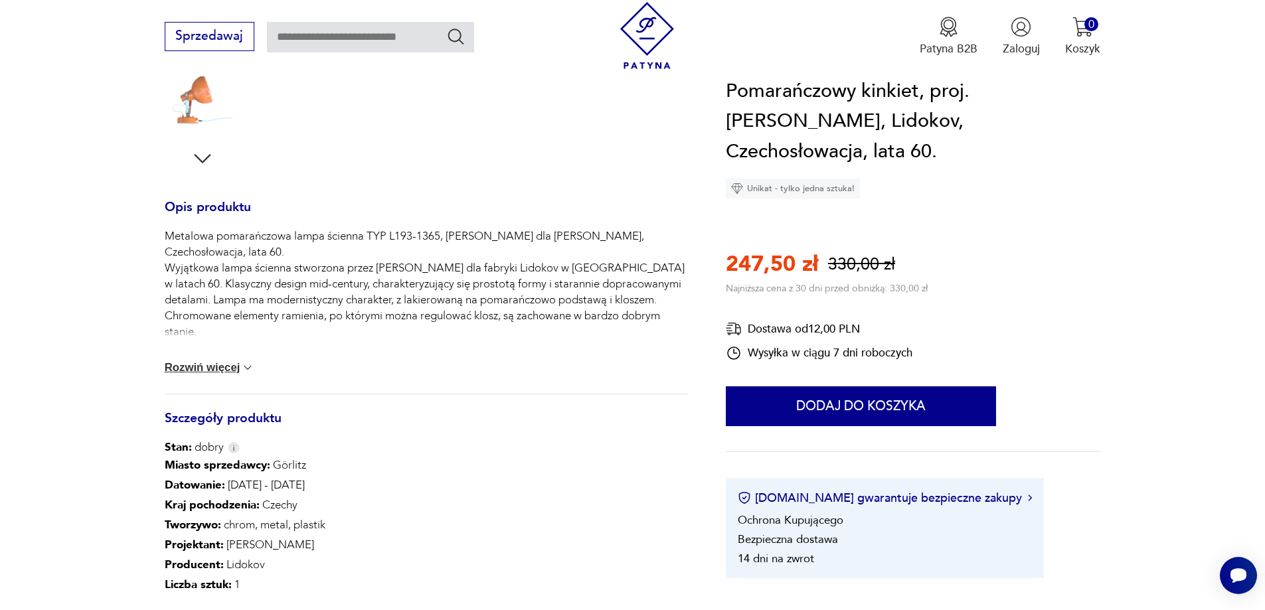
click at [201, 370] on button "Rozwiń więcej" at bounding box center [210, 367] width 90 height 13
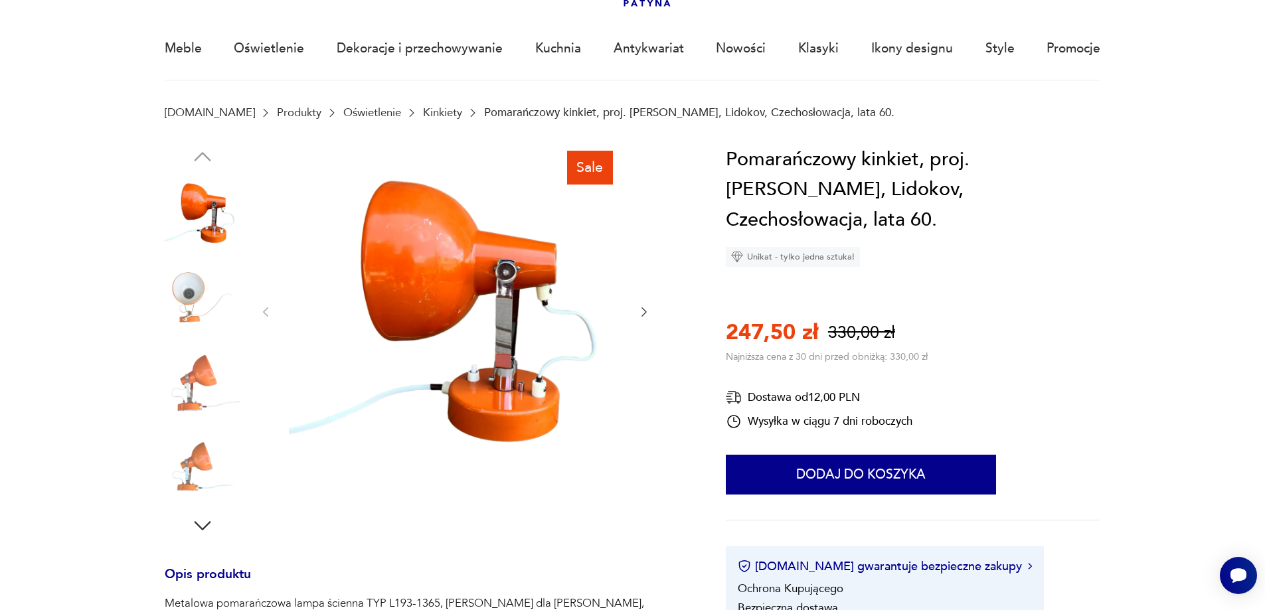
scroll to position [66, 0]
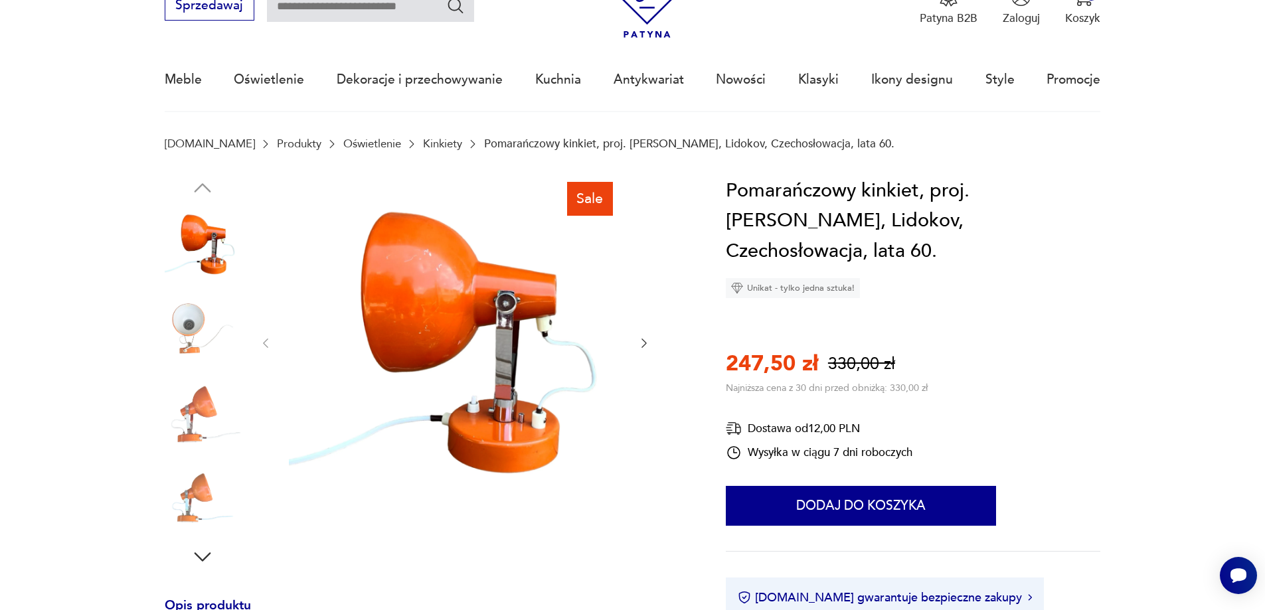
click at [209, 394] on img at bounding box center [203, 414] width 76 height 76
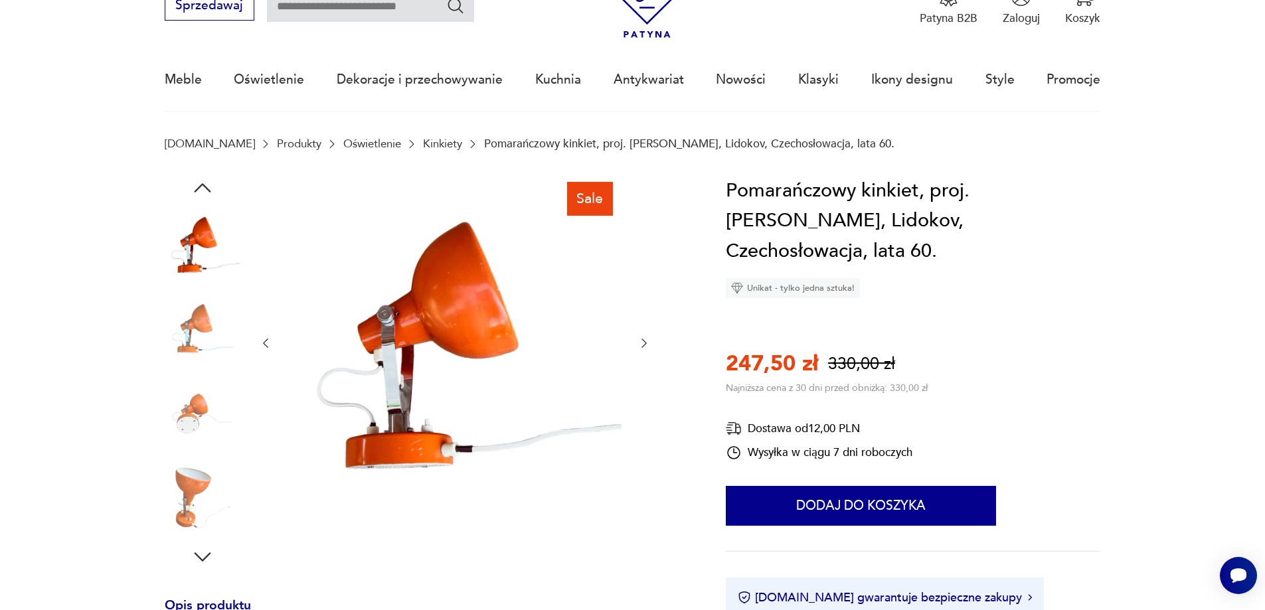
click at [209, 422] on img at bounding box center [203, 414] width 76 height 76
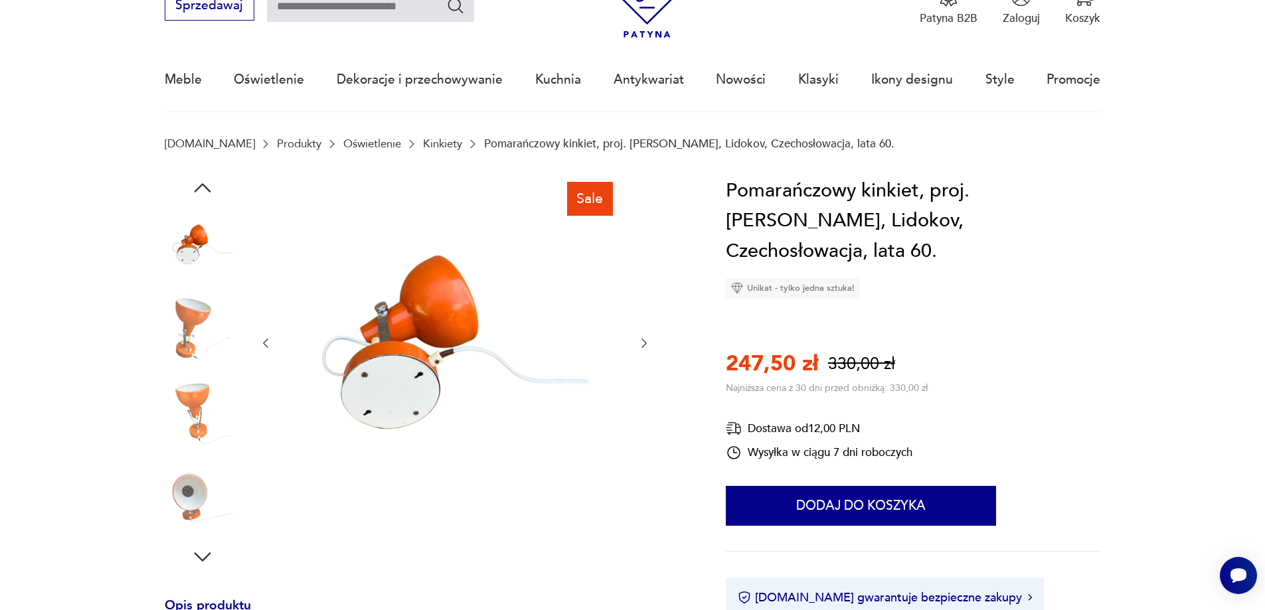
click at [193, 487] on img at bounding box center [203, 498] width 76 height 76
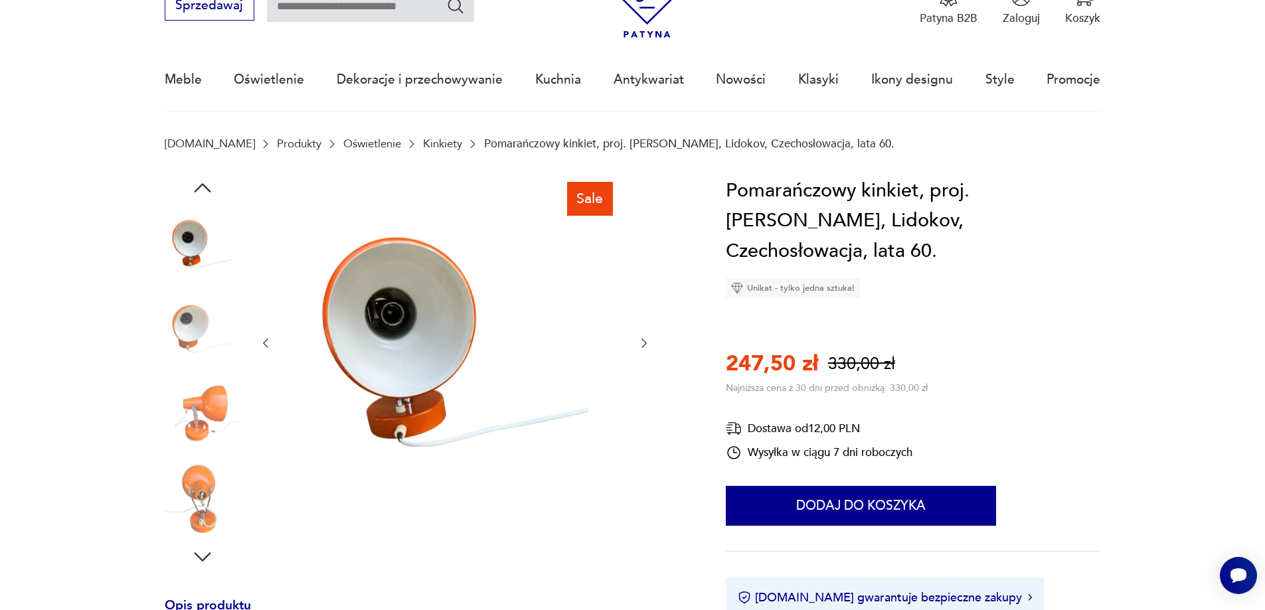
click at [192, 234] on img at bounding box center [203, 244] width 76 height 76
click at [204, 329] on img at bounding box center [203, 329] width 76 height 76
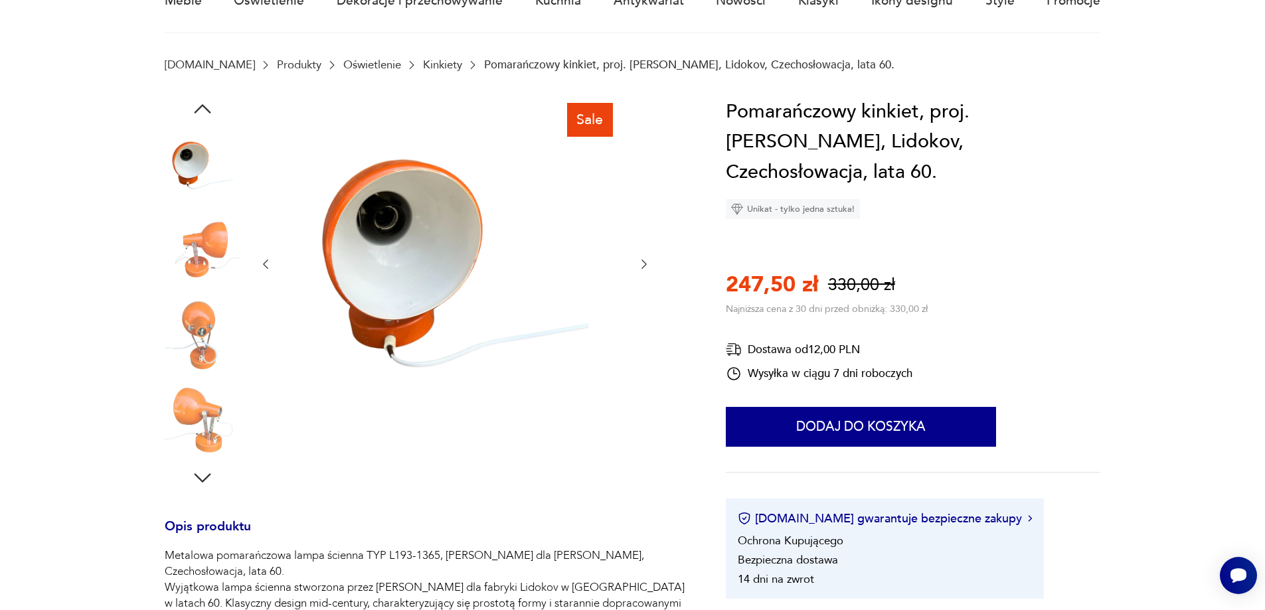
scroll to position [0, 0]
